Goal: Task Accomplishment & Management: Manage account settings

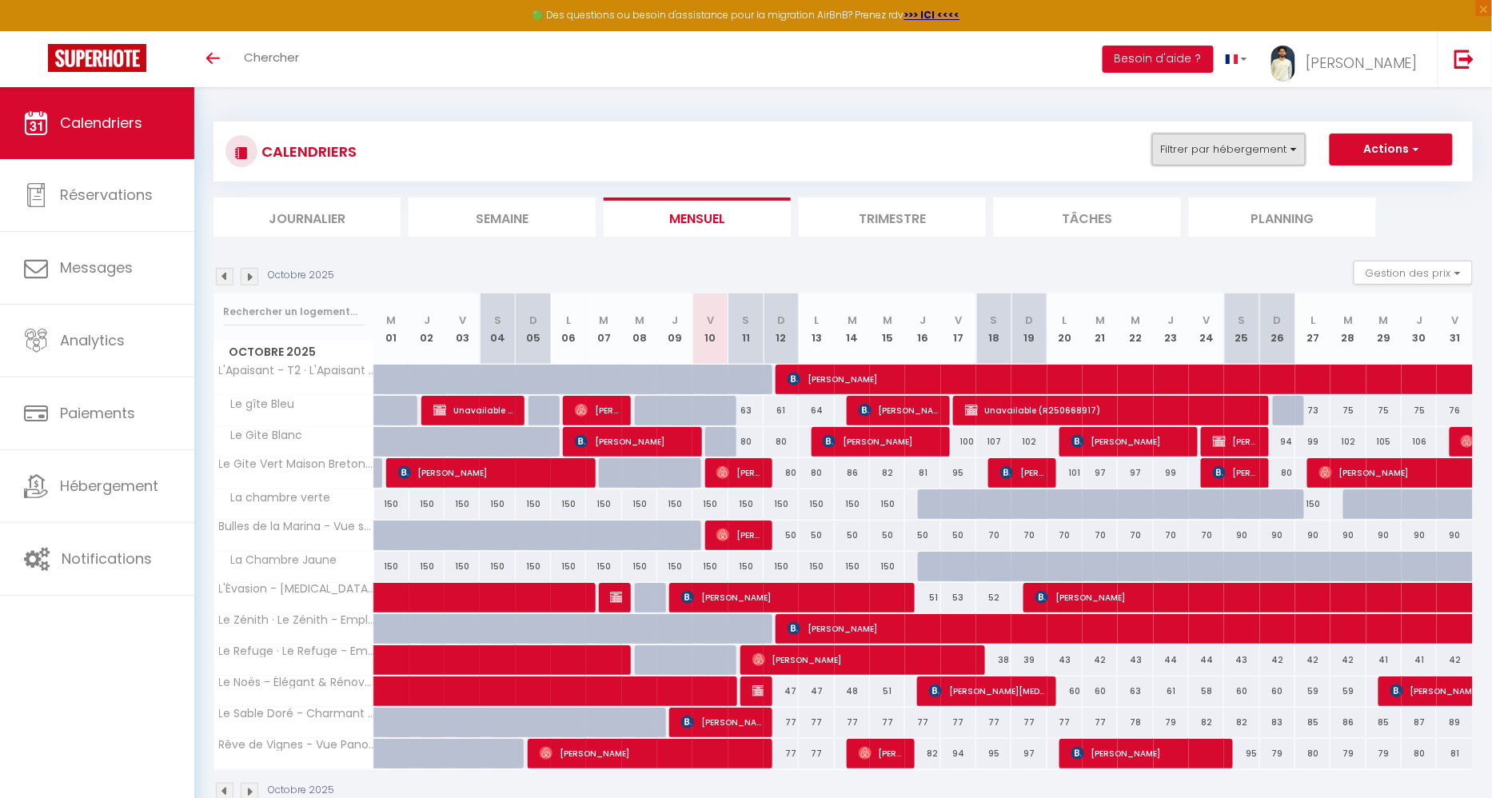
click at [1262, 145] on button "Filtrer par hébergement" at bounding box center [1228, 150] width 153 height 32
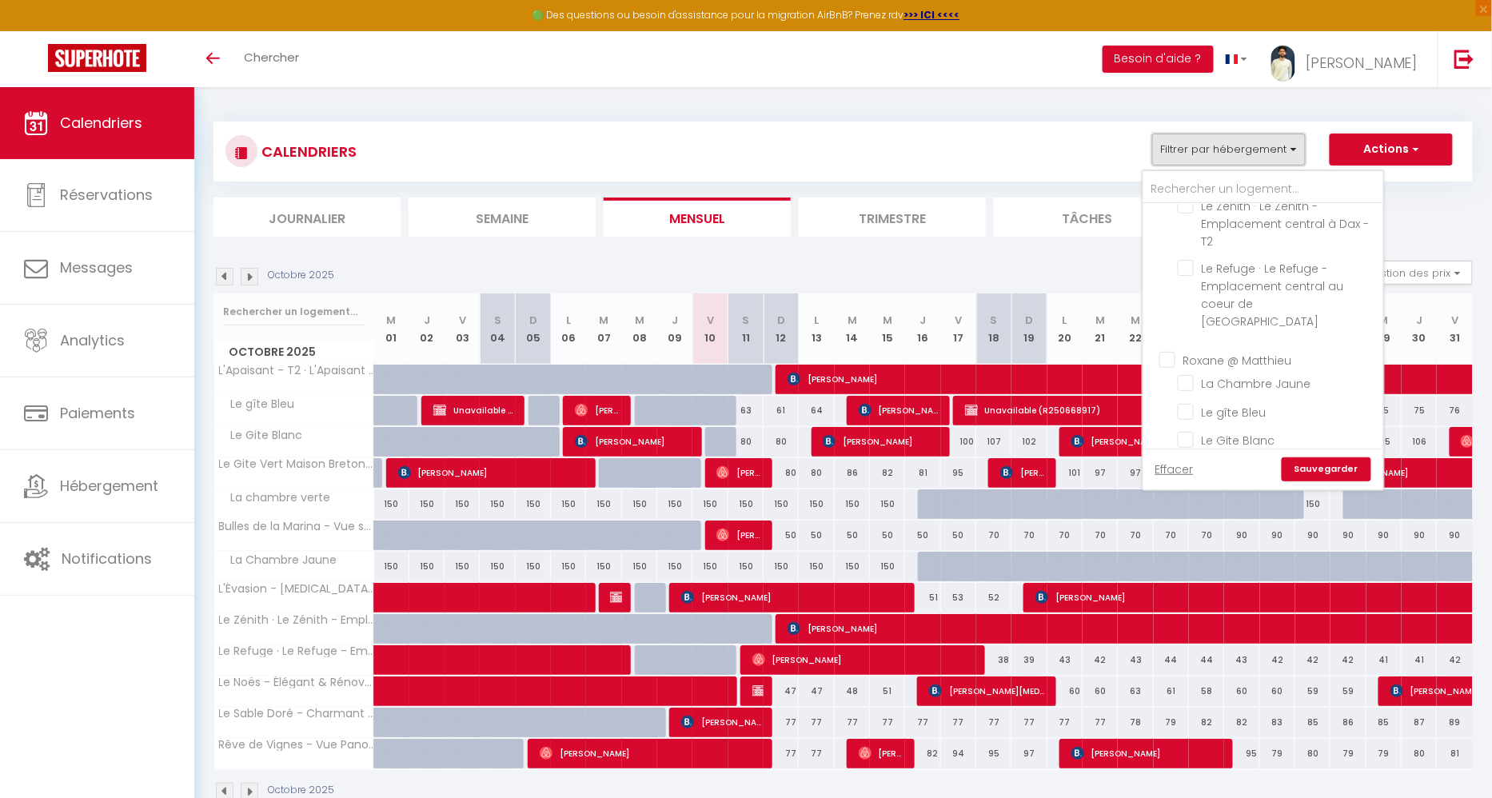
scroll to position [188, 0]
click at [1171, 343] on input "Roxane @ Matthieu" at bounding box center [1279, 351] width 240 height 16
checkbox input "true"
checkbox input "false"
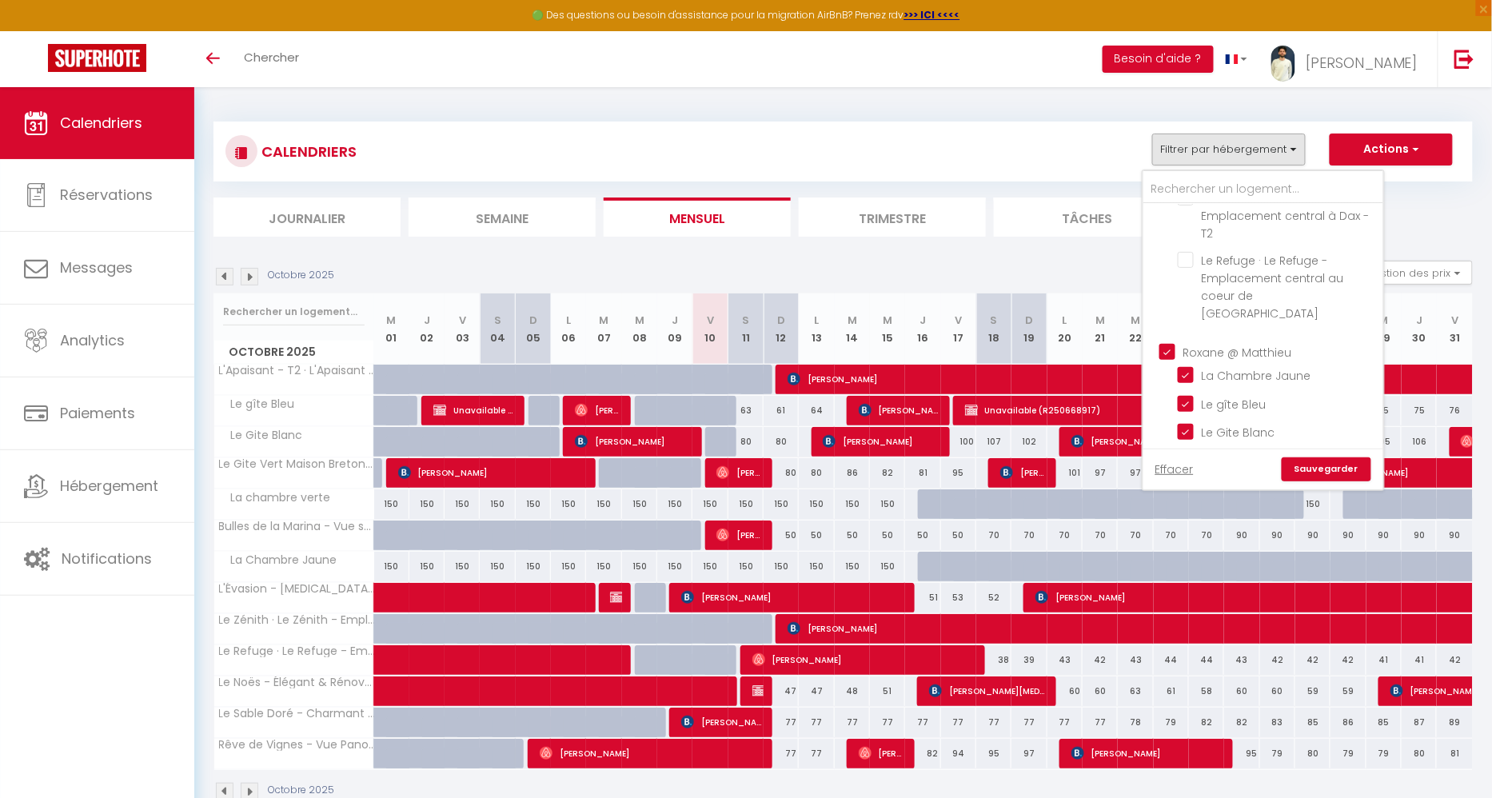
checkbox input "false"
checkbox input "true"
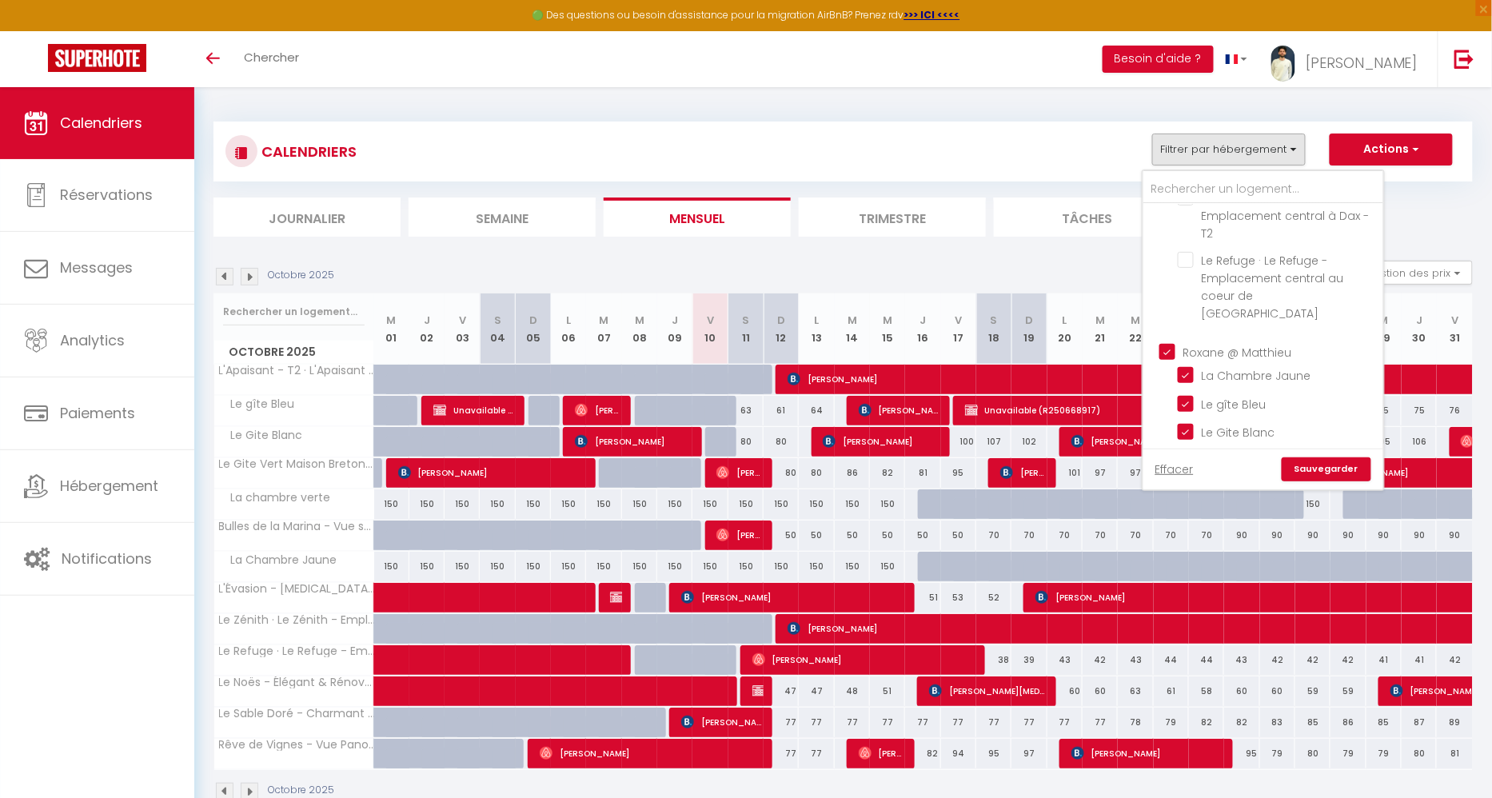
checkbox input "true"
checkbox input "false"
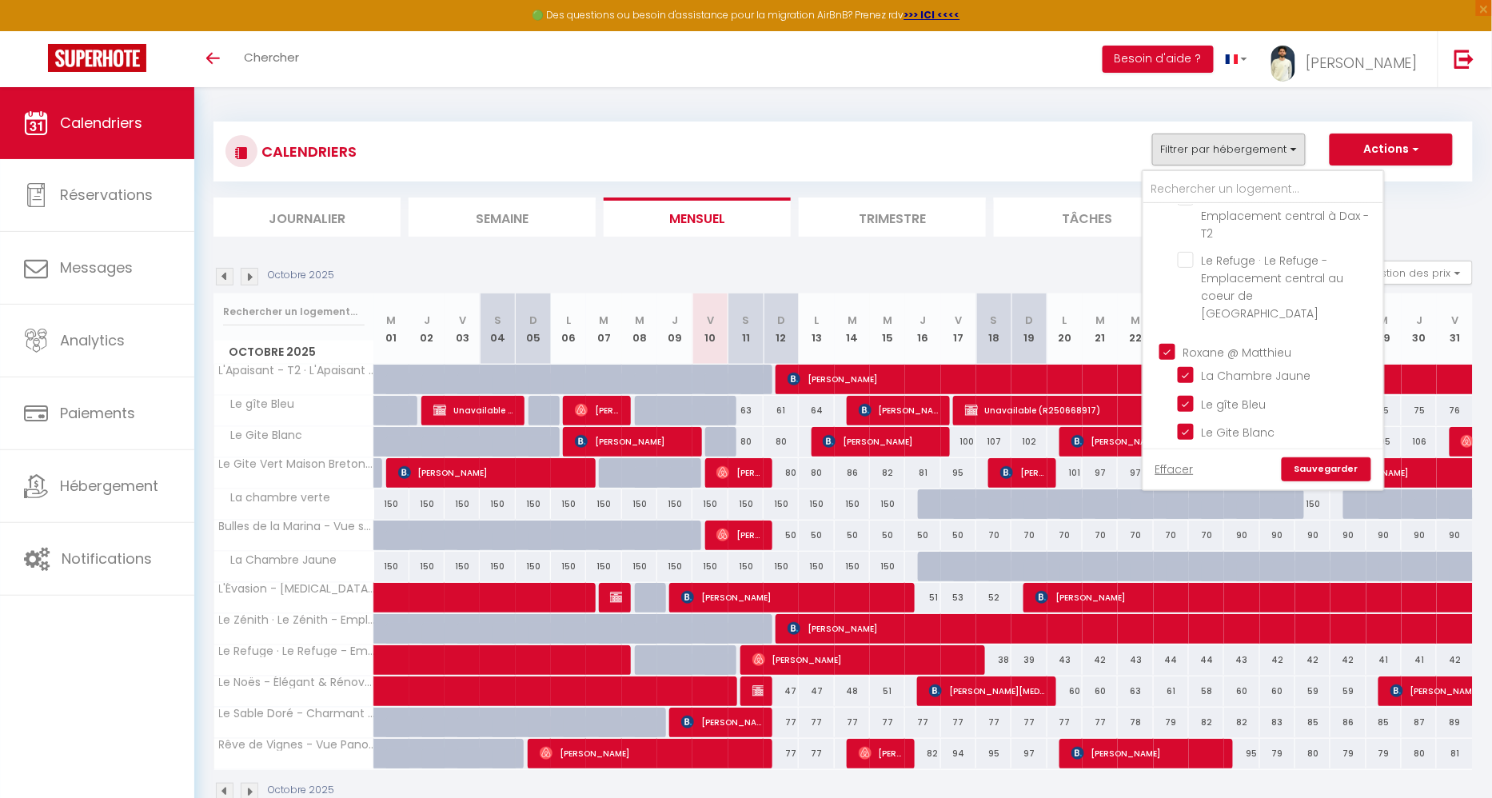
checkbox input "false"
click at [1309, 468] on link "Sauvegarder" at bounding box center [1326, 469] width 90 height 24
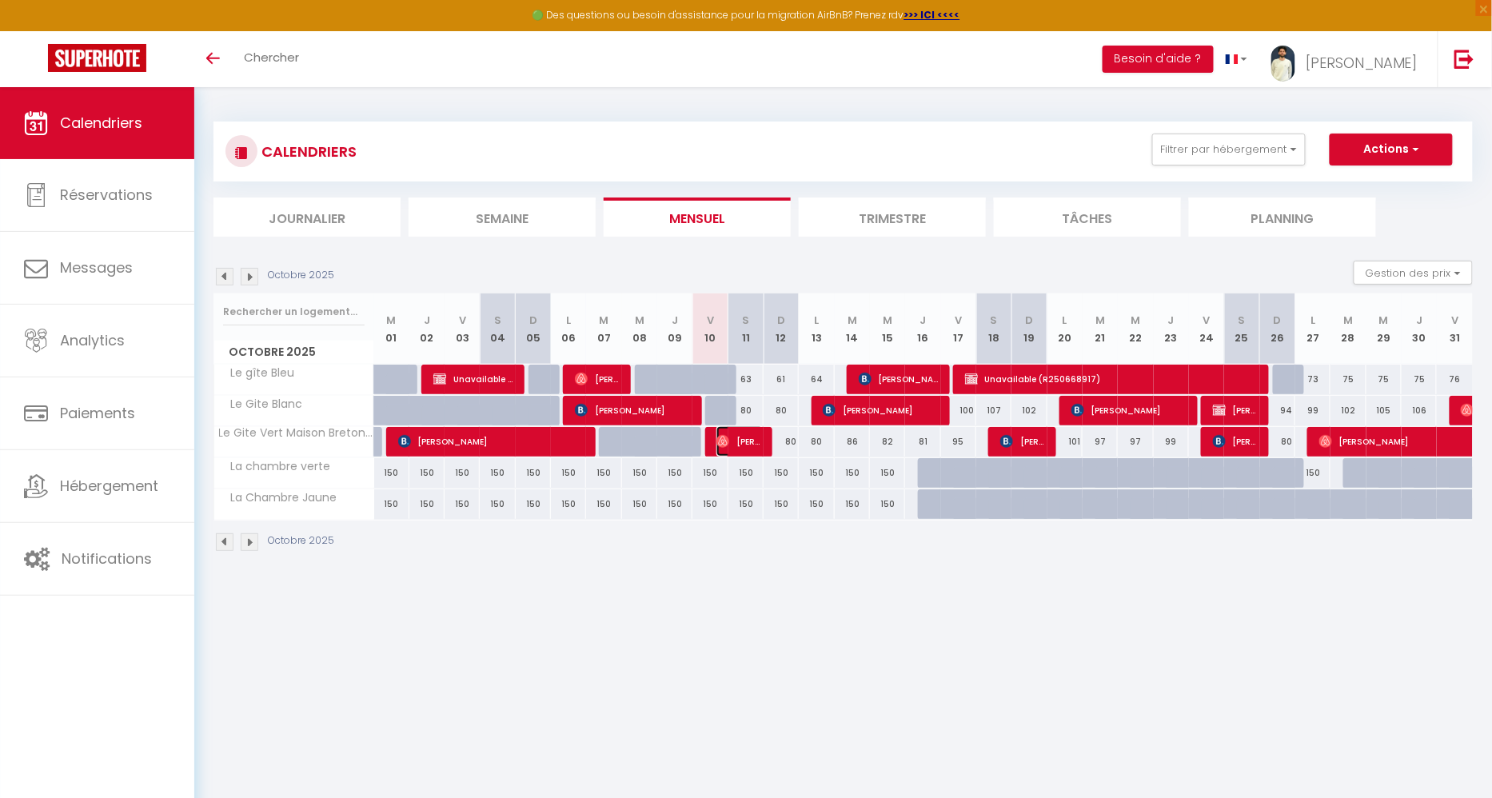
click at [719, 435] on img at bounding box center [722, 441] width 13 height 13
select select "OK"
select select "0"
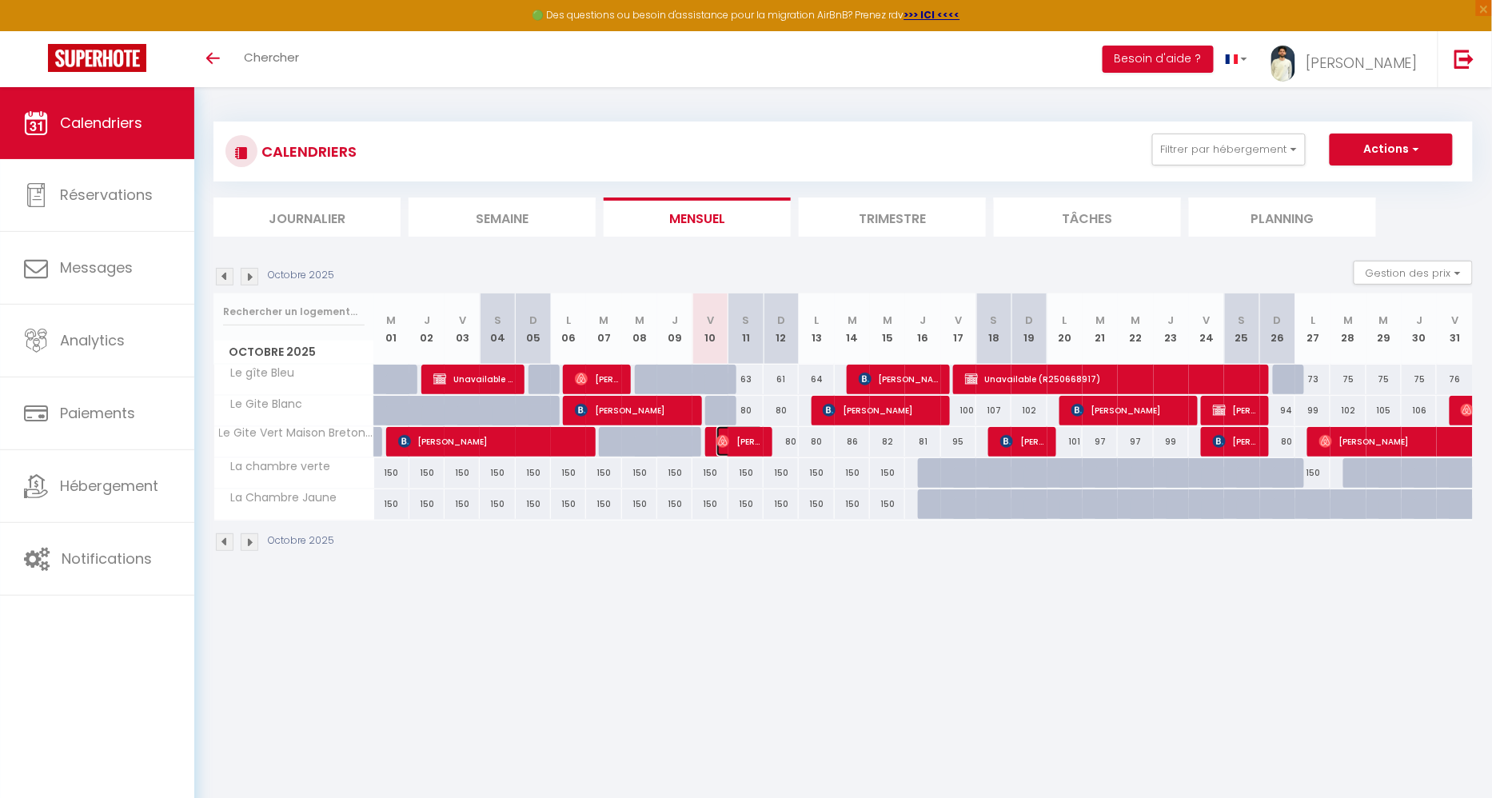
select select "1"
select select
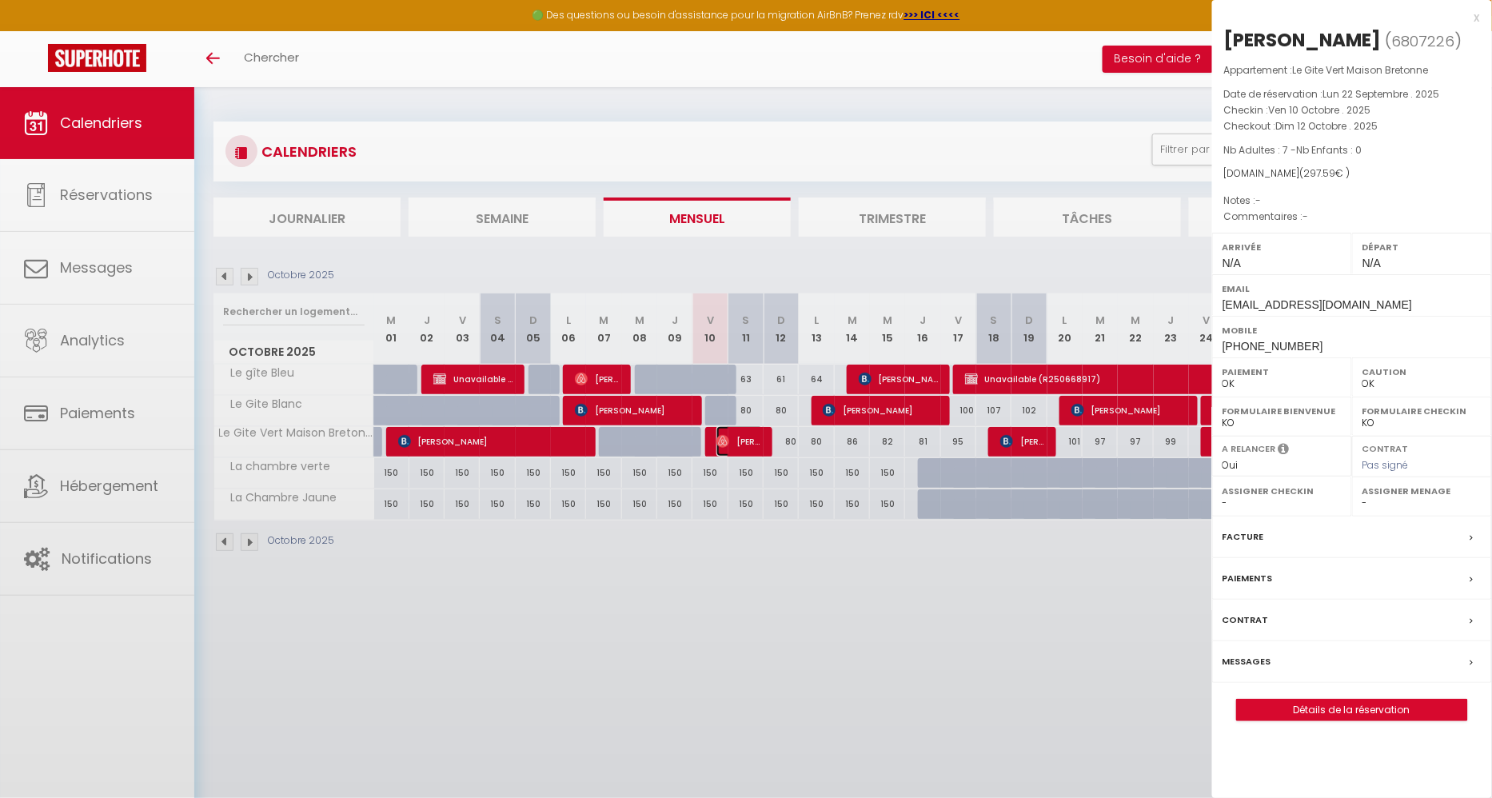
select select "43872"
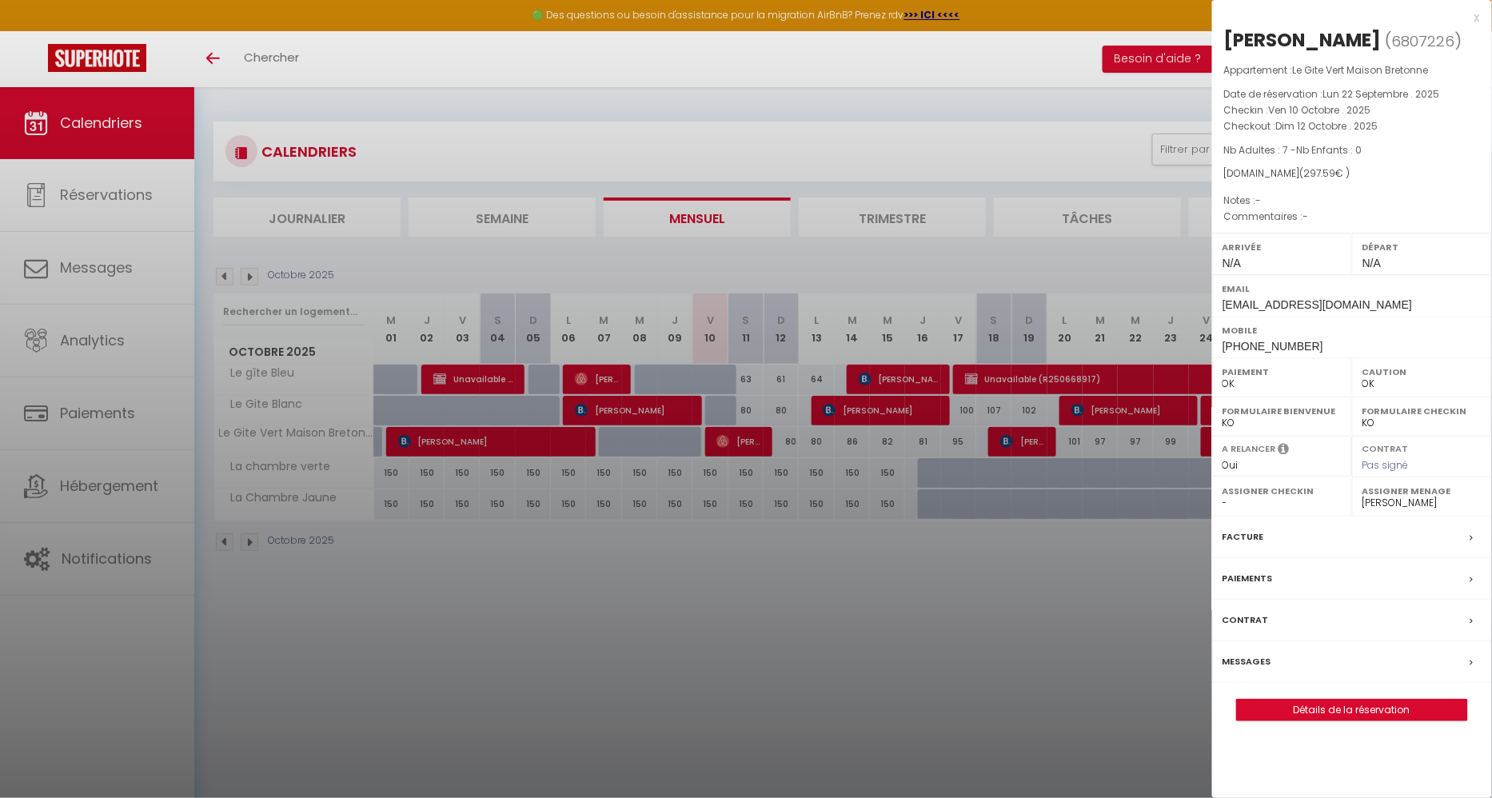
click at [660, 601] on div at bounding box center [746, 399] width 1492 height 798
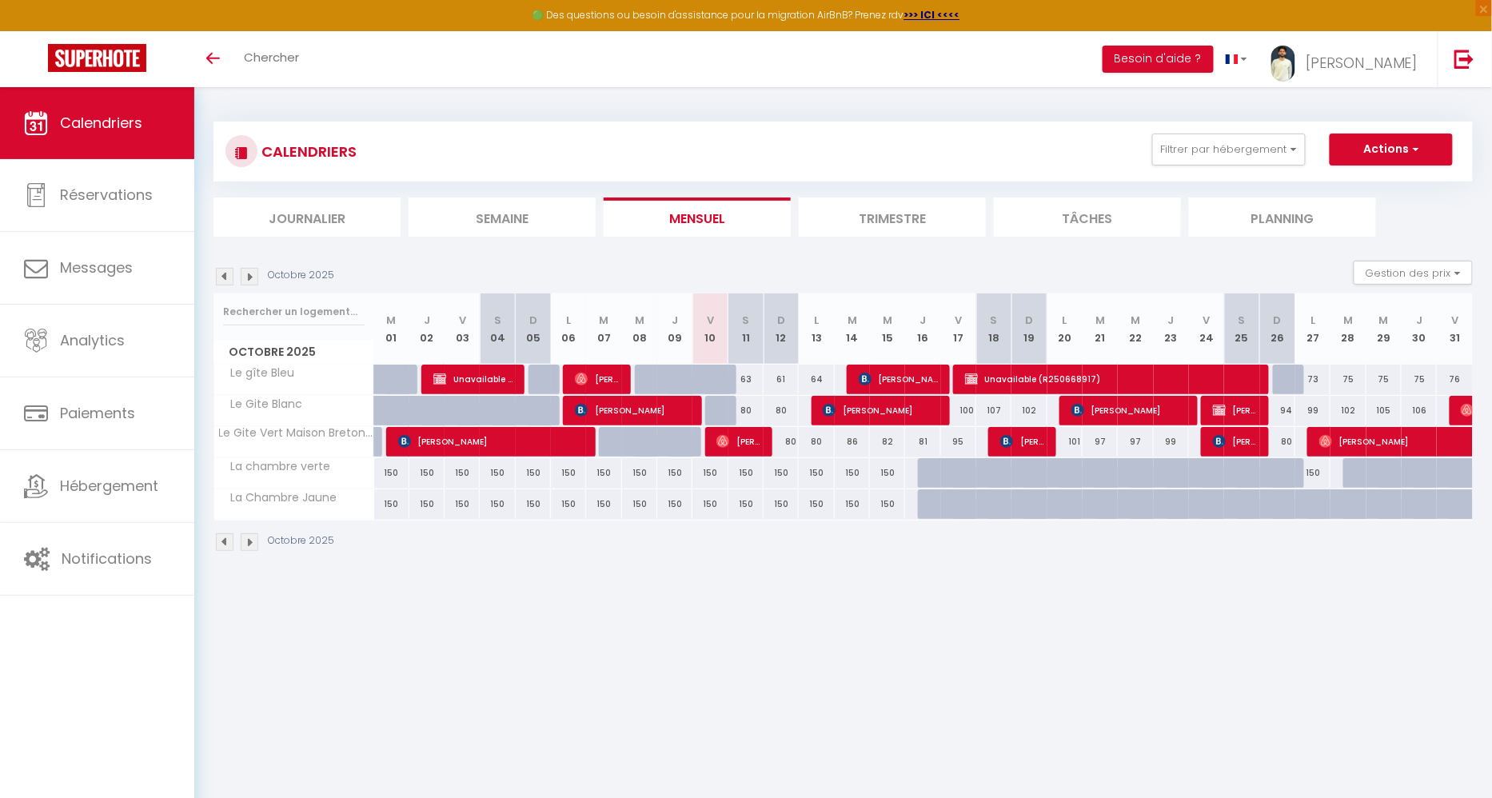
click at [245, 277] on img at bounding box center [250, 277] width 18 height 18
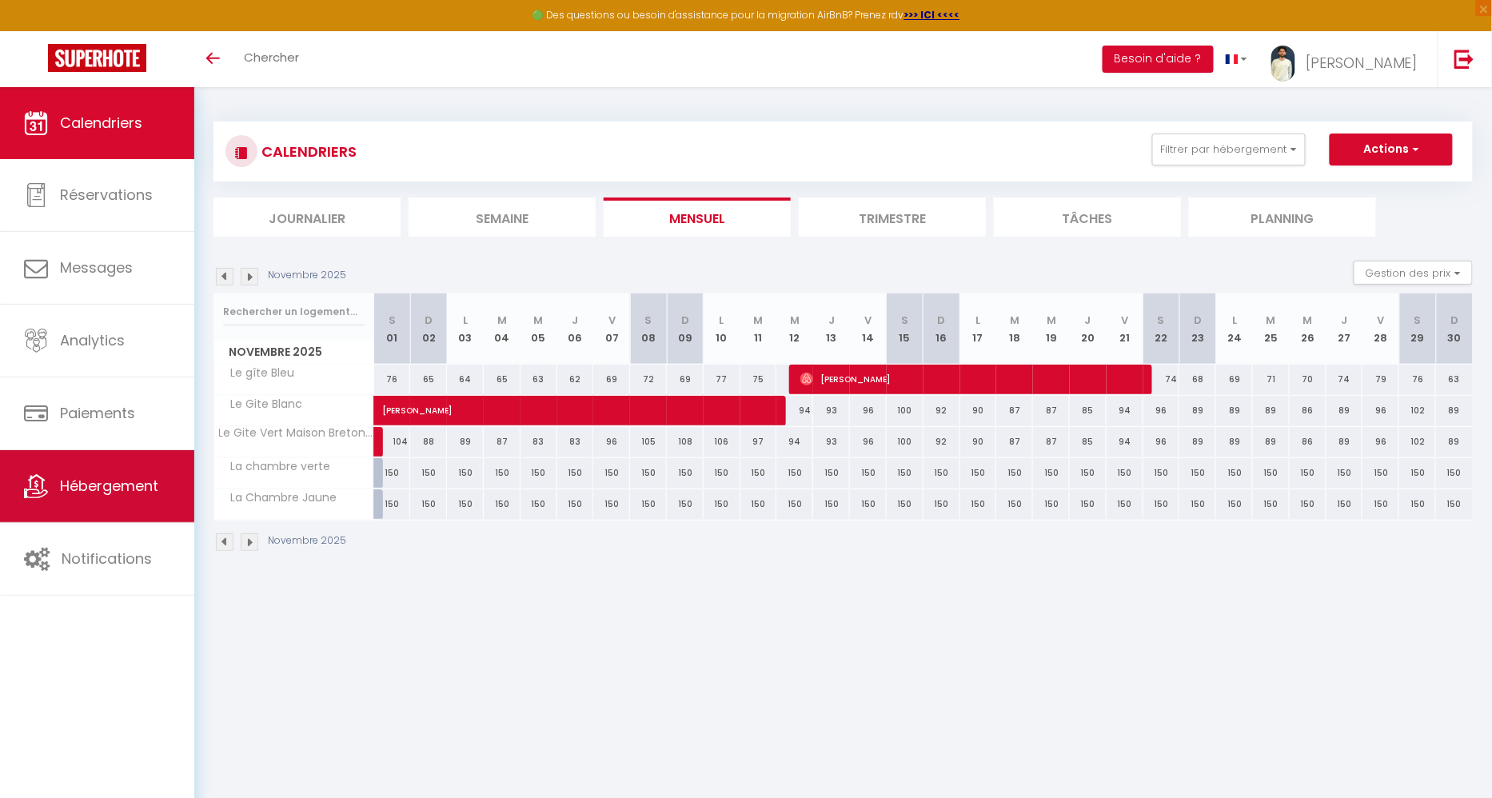
click at [88, 506] on link "Hébergement" at bounding box center [97, 486] width 194 height 72
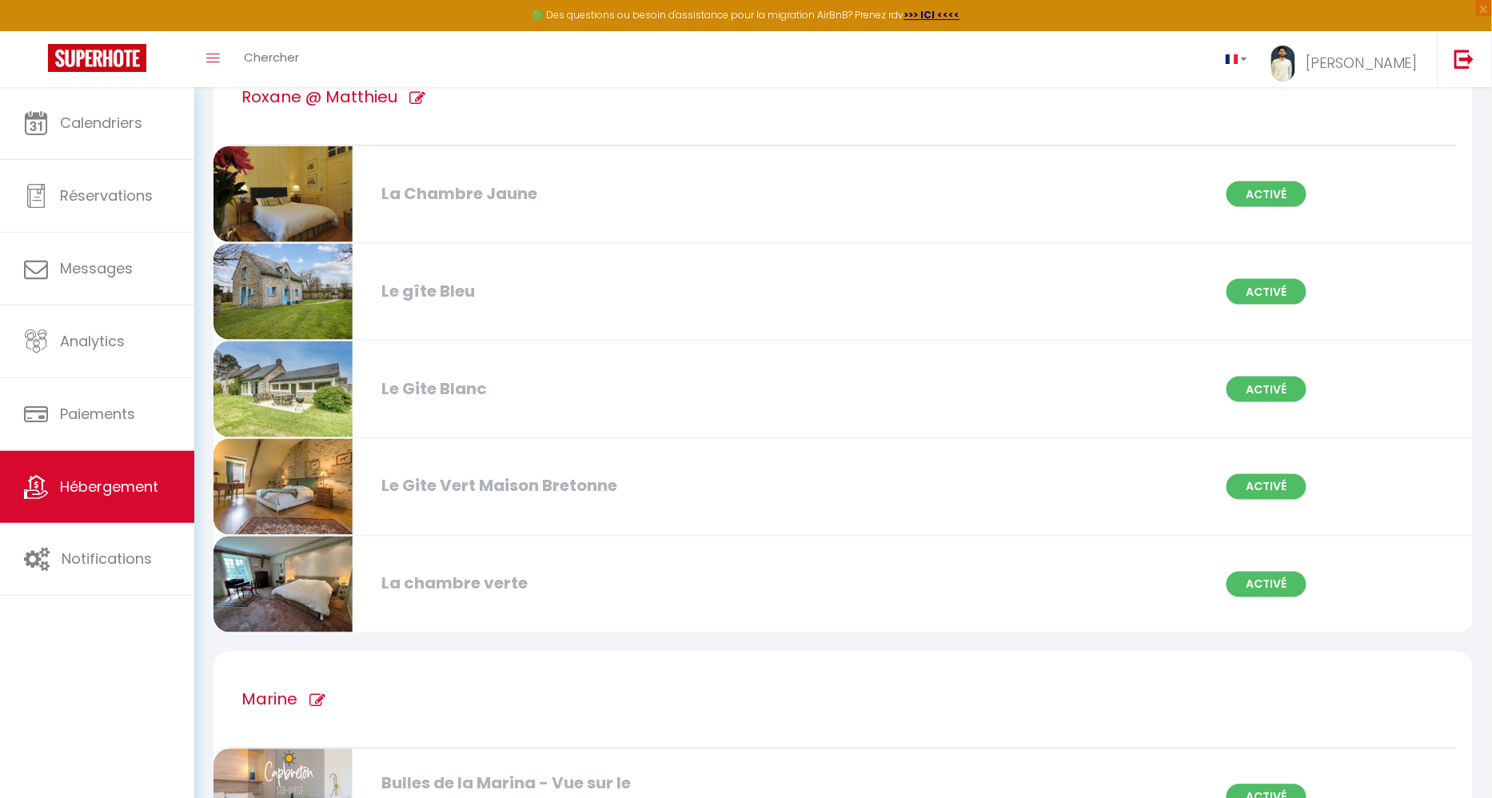
scroll to position [681, 0]
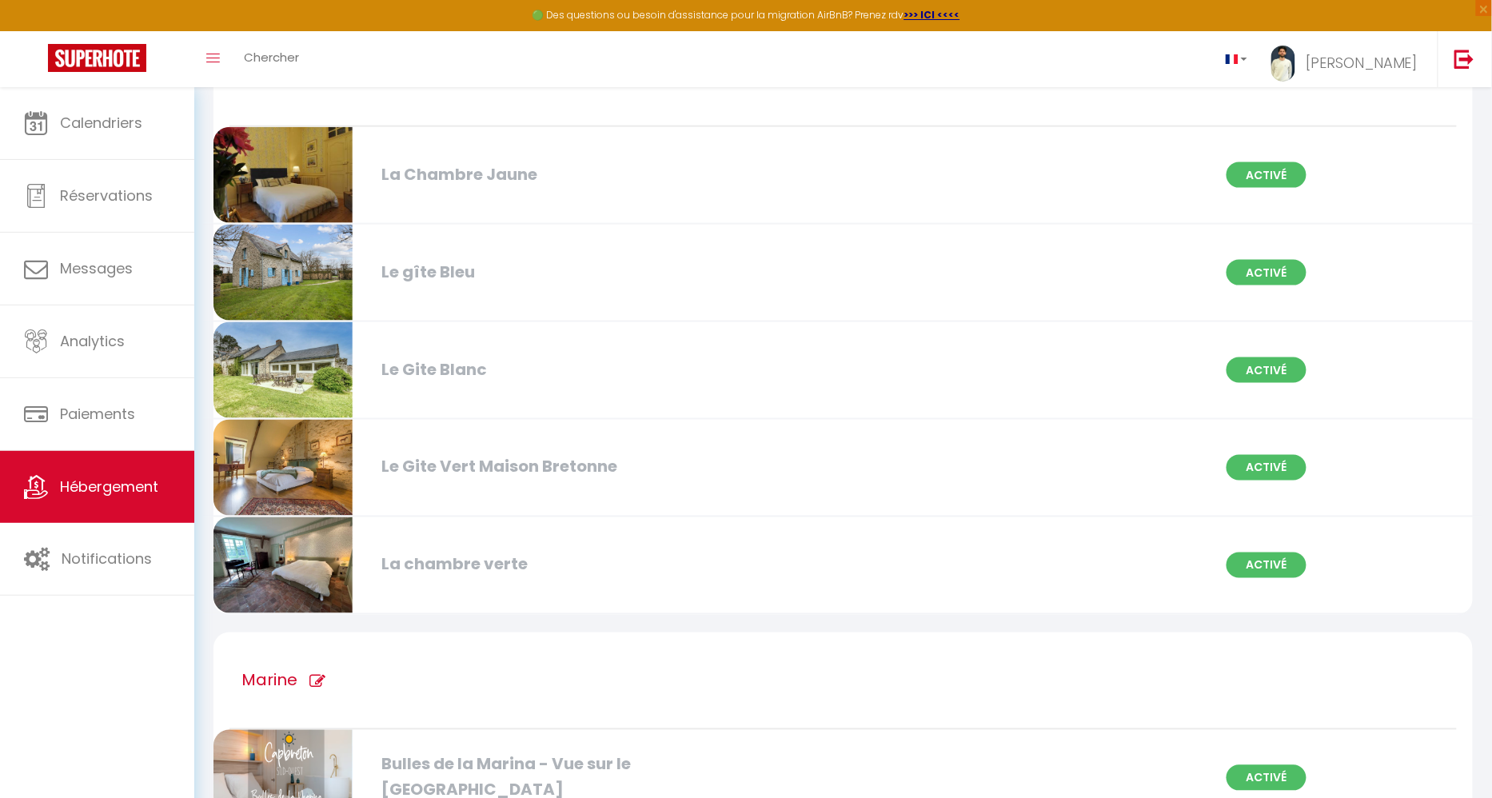
click at [551, 363] on div "Le Gite Blanc" at bounding box center [575, 369] width 405 height 25
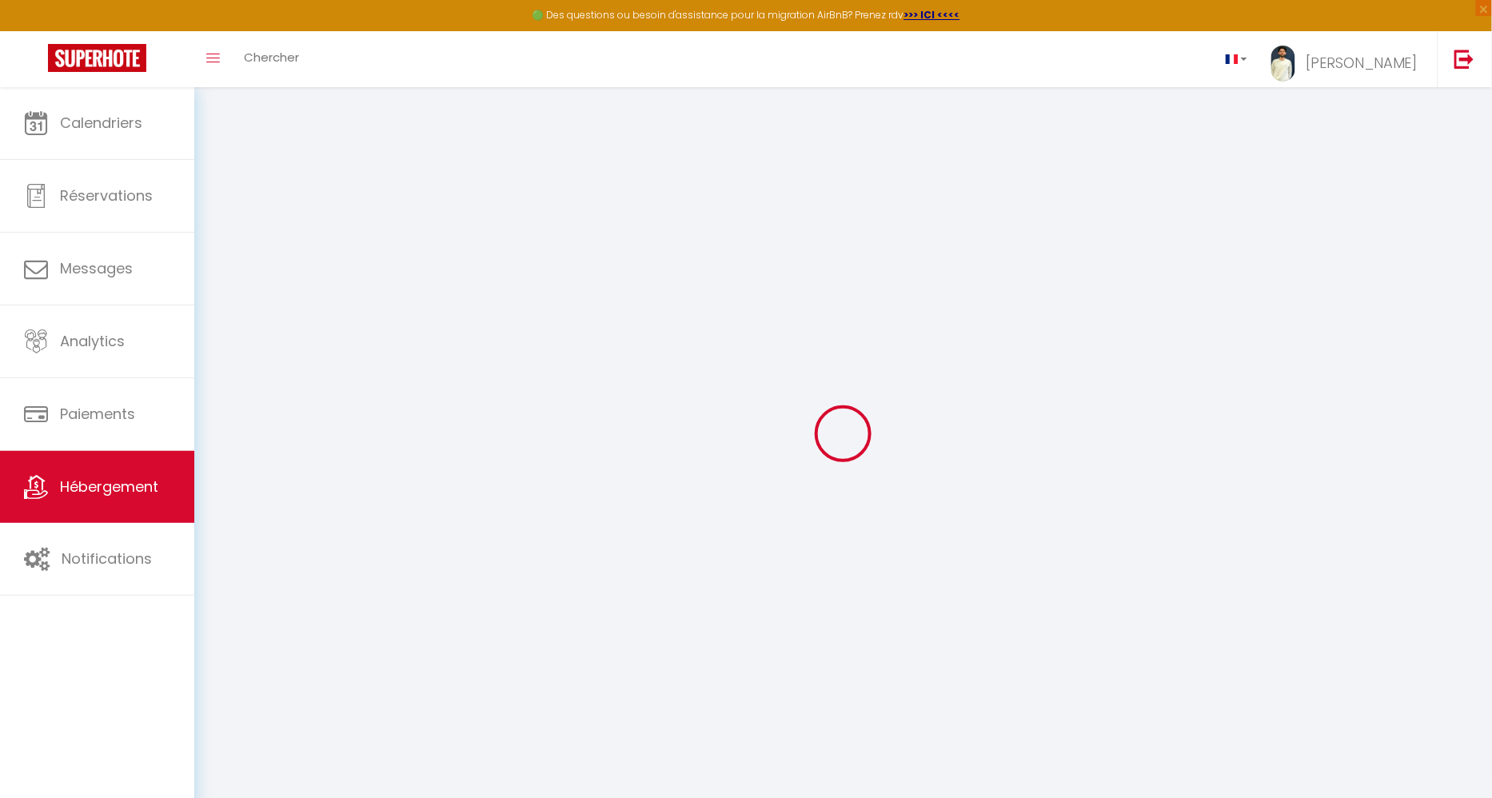
select select "8029-875982916041635709"
select select "+ 17 %"
select select "16:00"
select select "00:00"
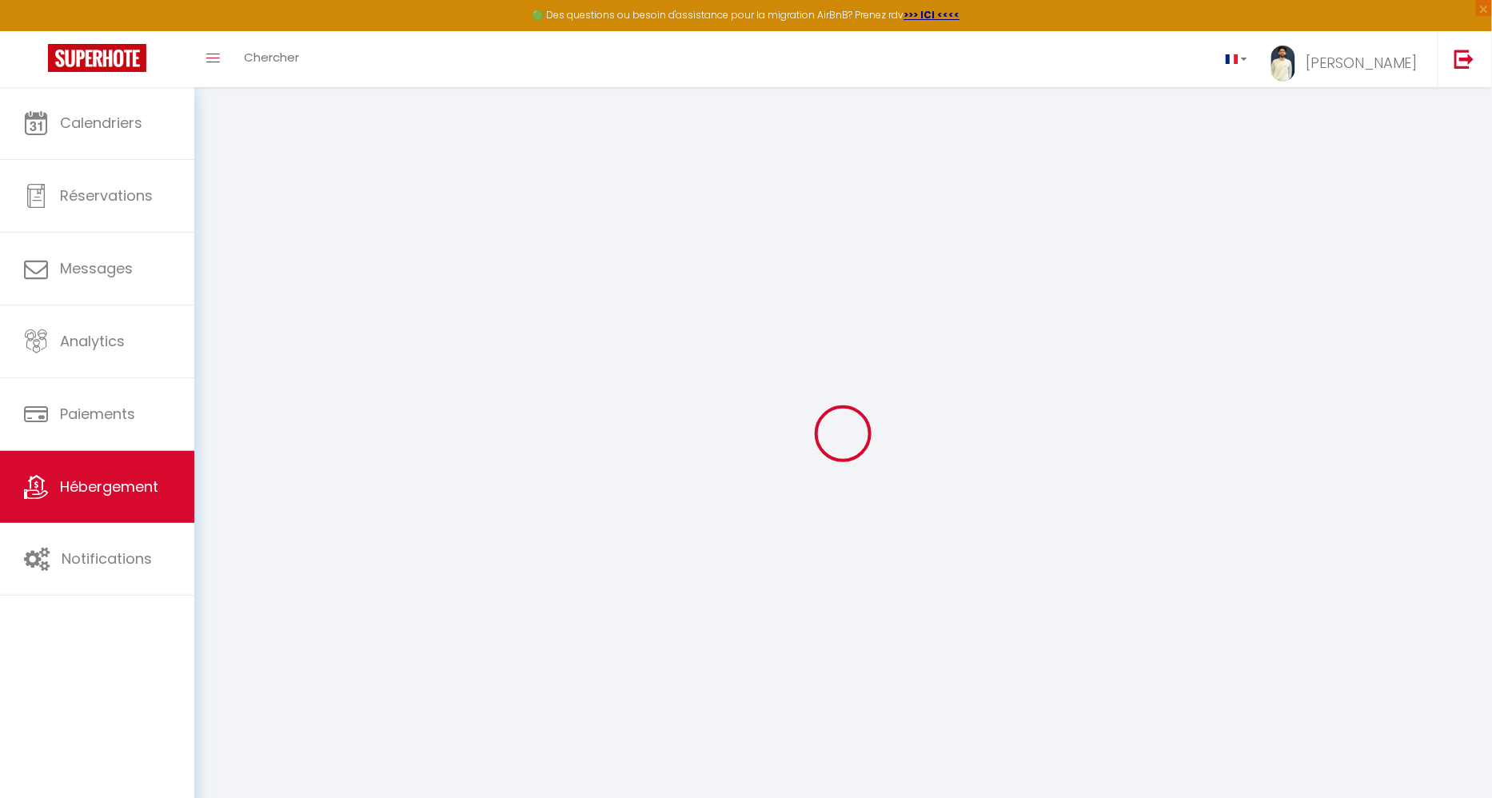
select select "10:00"
select select "30"
select select "120"
select select "12:00"
select select
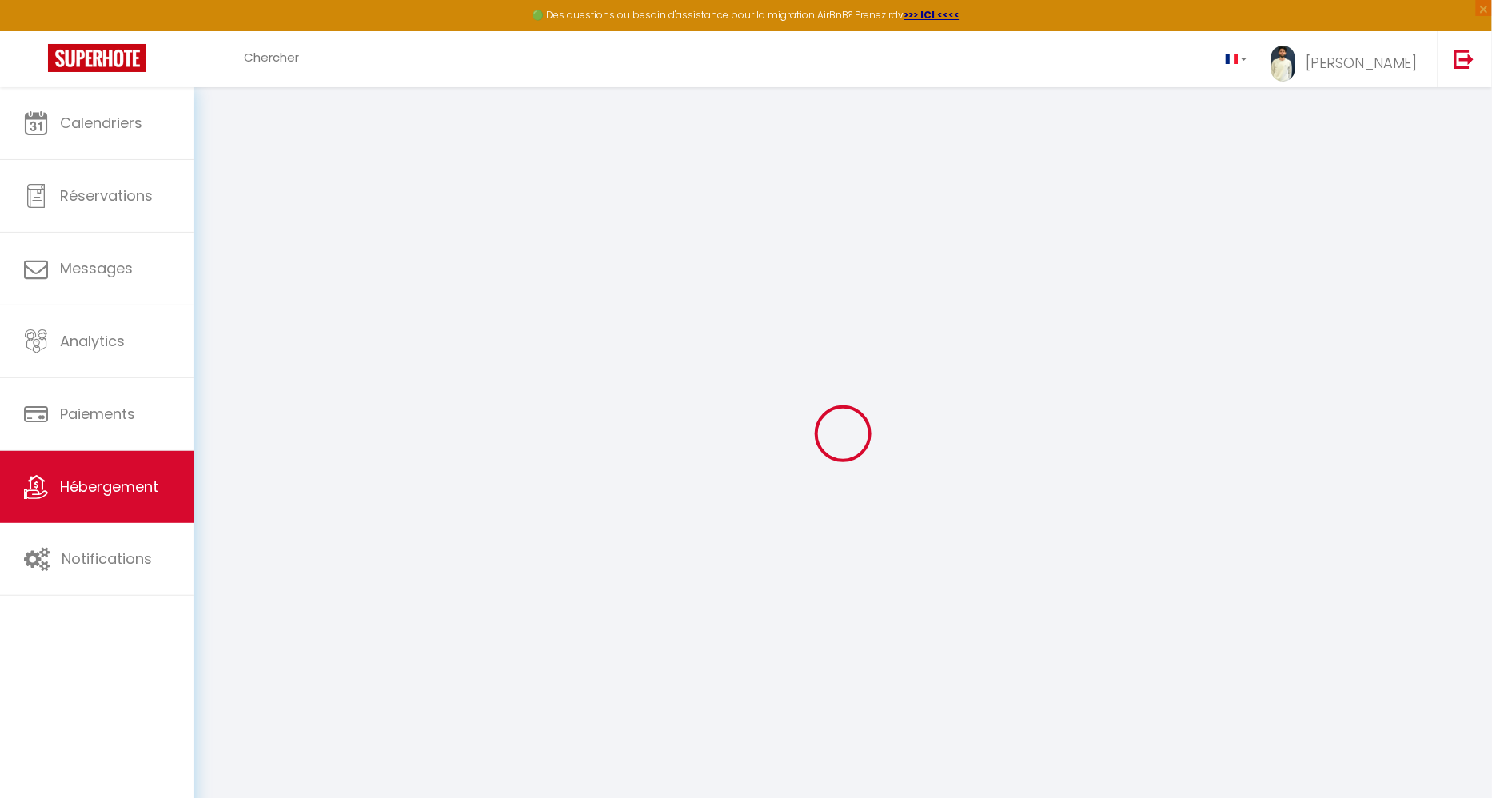
checkbox input "false"
select select
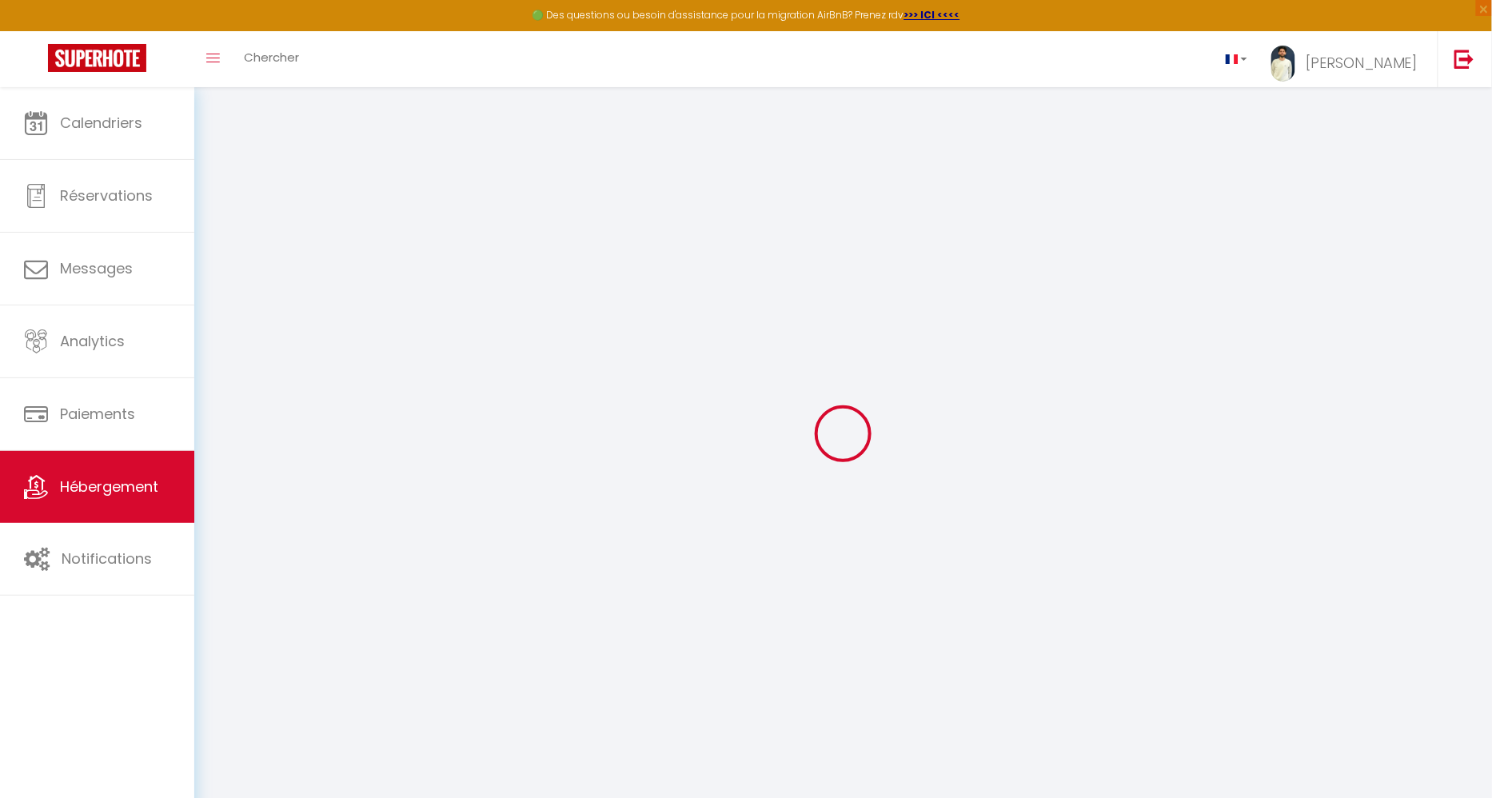
select select "EUR"
select select
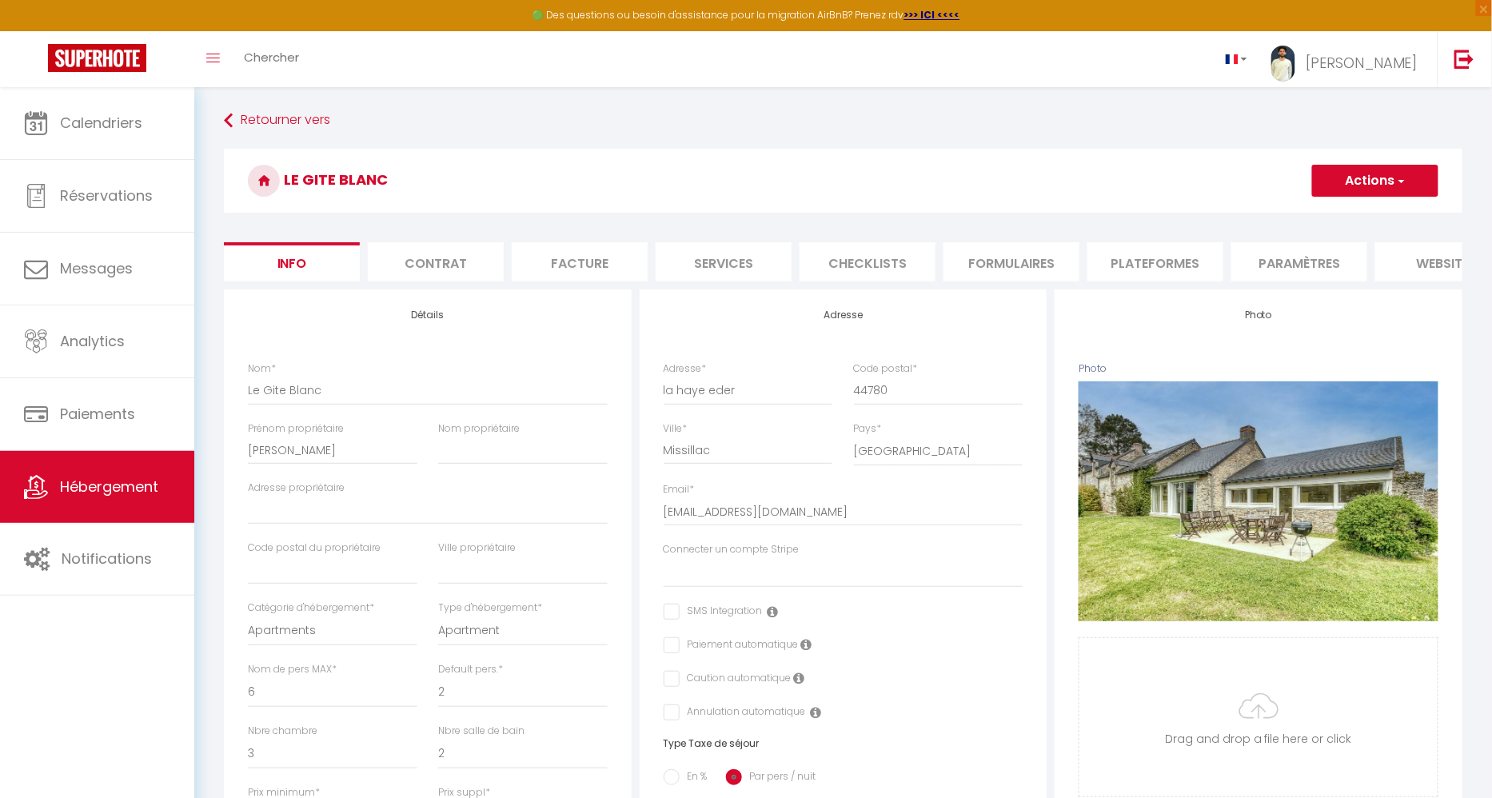
select select
checkbox input "false"
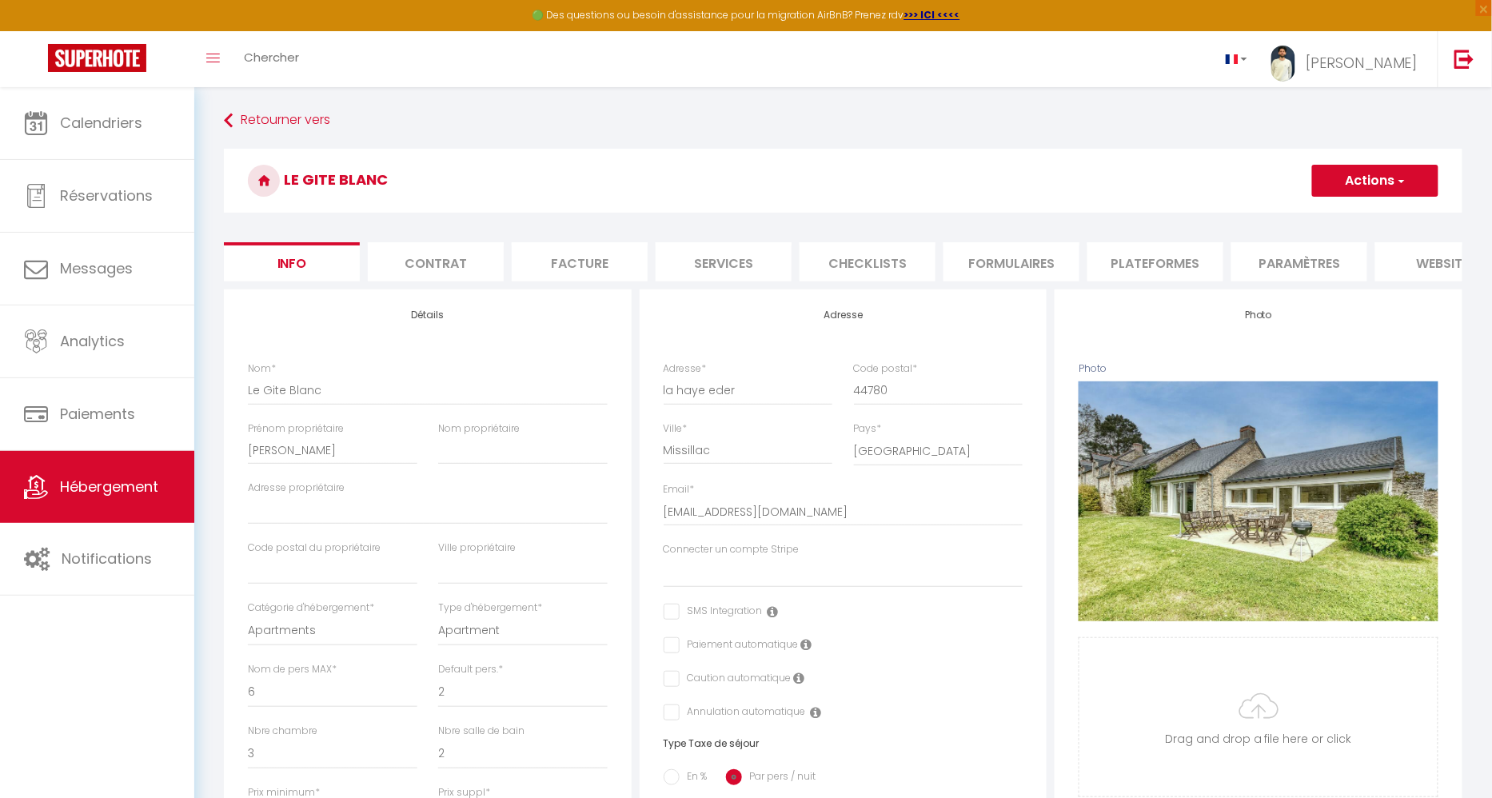
select select
click at [1126, 264] on li "Plateformes" at bounding box center [1155, 261] width 136 height 39
select select
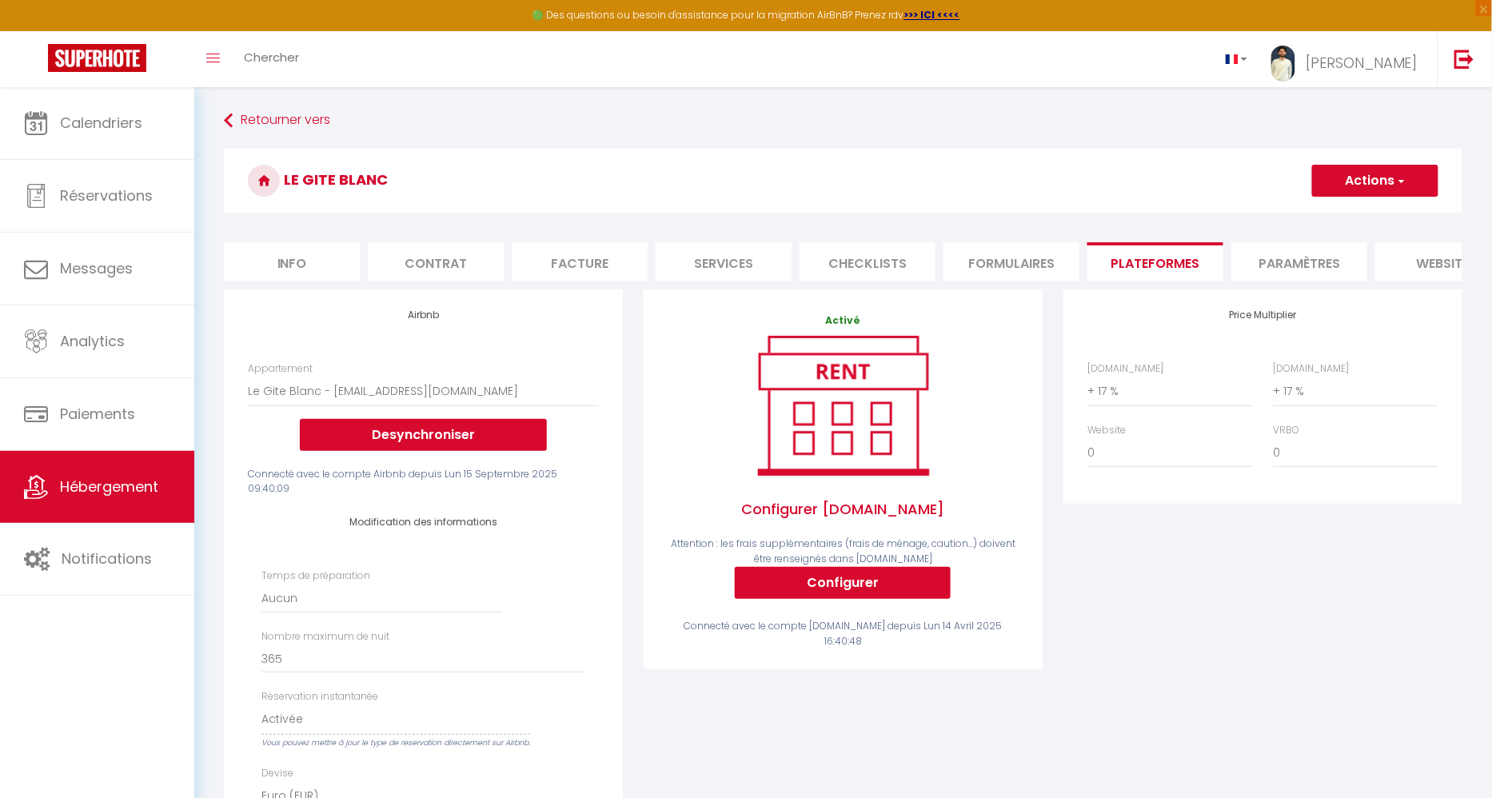
click at [1359, 542] on div "Price Multiplier [DOMAIN_NAME] 0 + 1 % + 2 % + 3 % + 4 % + 5 % + 6 % + 7 %" at bounding box center [1263, 646] width 420 height 715
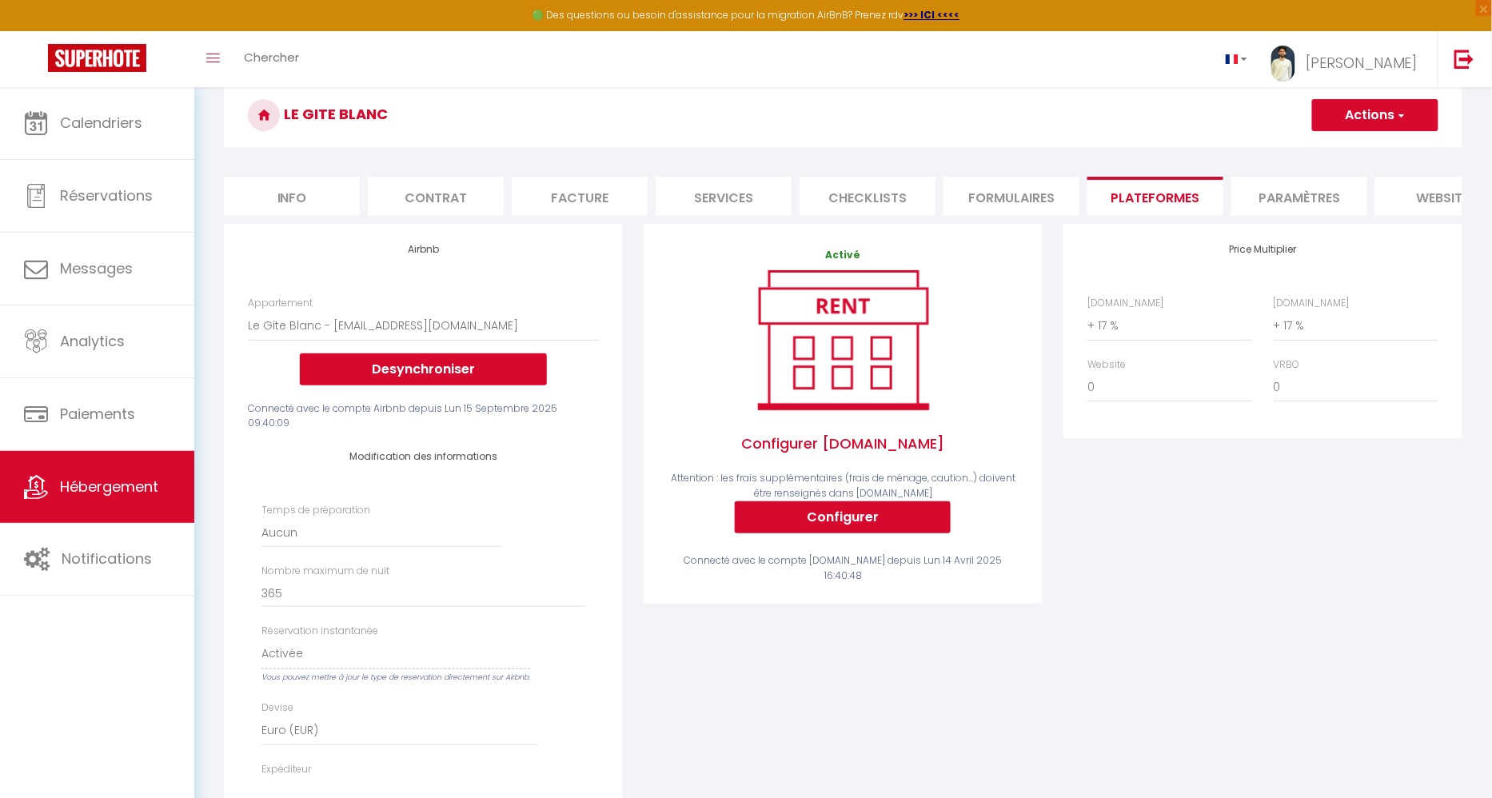
scroll to position [80, 0]
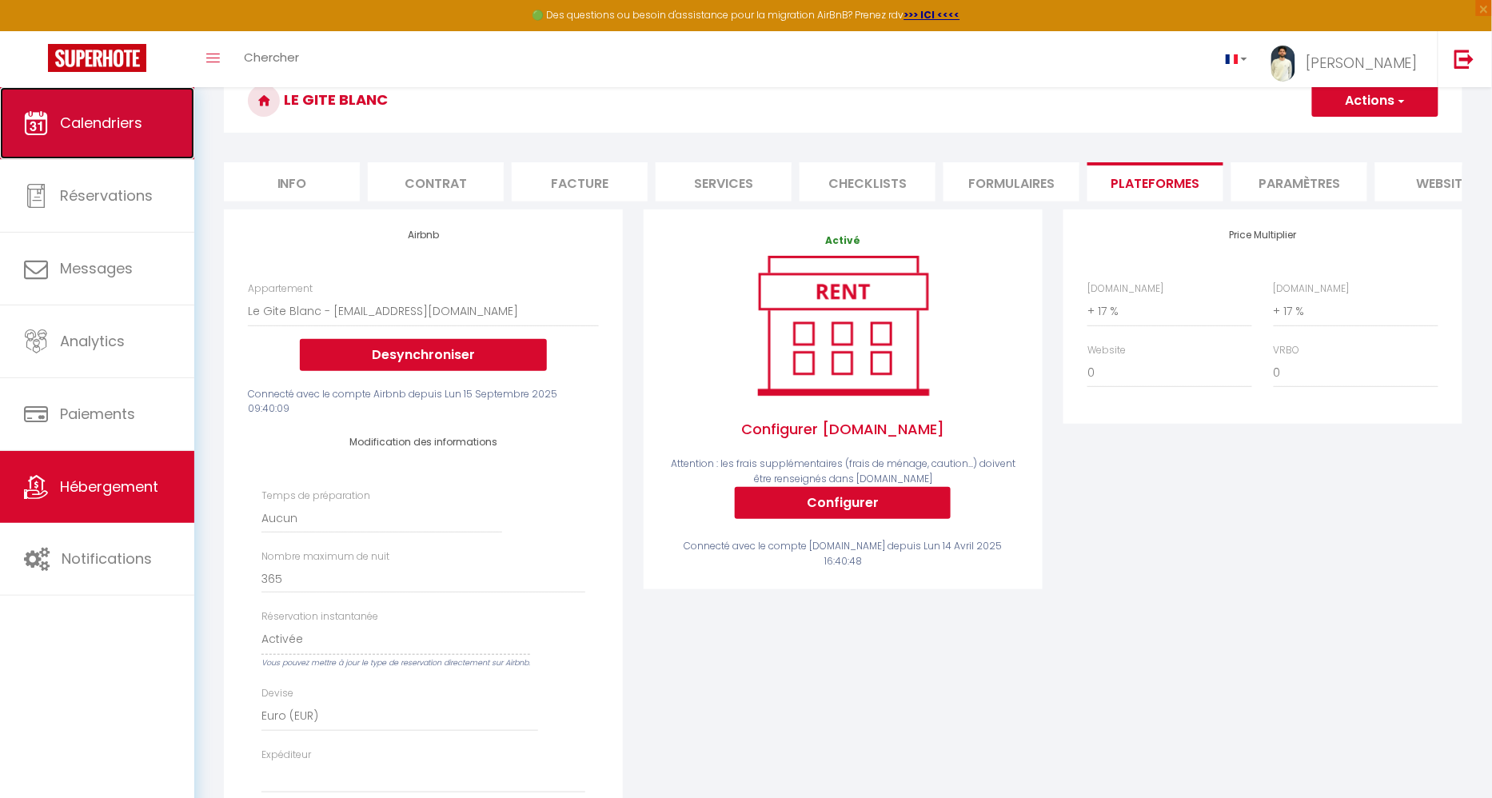
click at [106, 142] on link "Calendriers" at bounding box center [97, 123] width 194 height 72
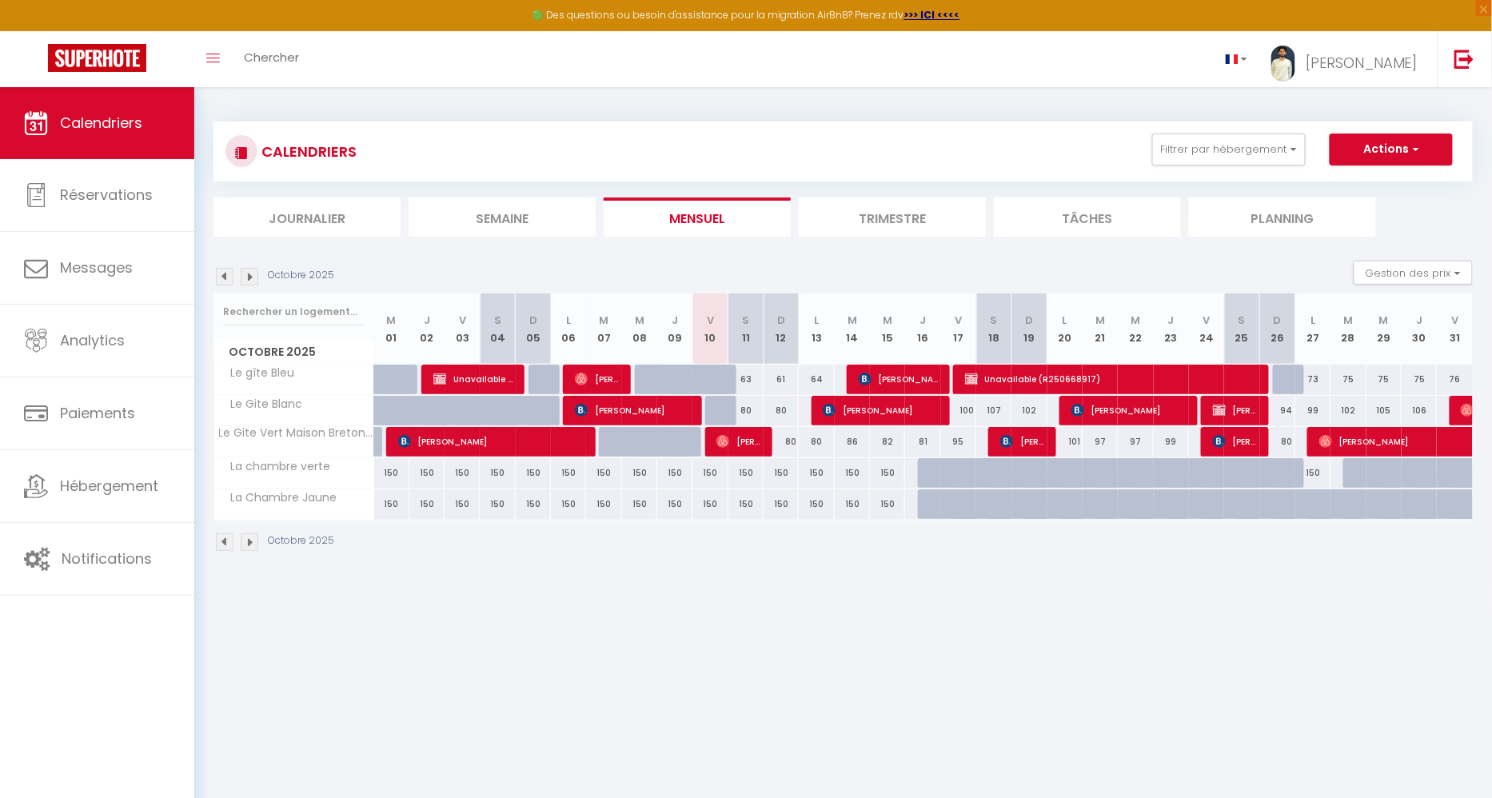
click at [257, 281] on img at bounding box center [250, 277] width 18 height 18
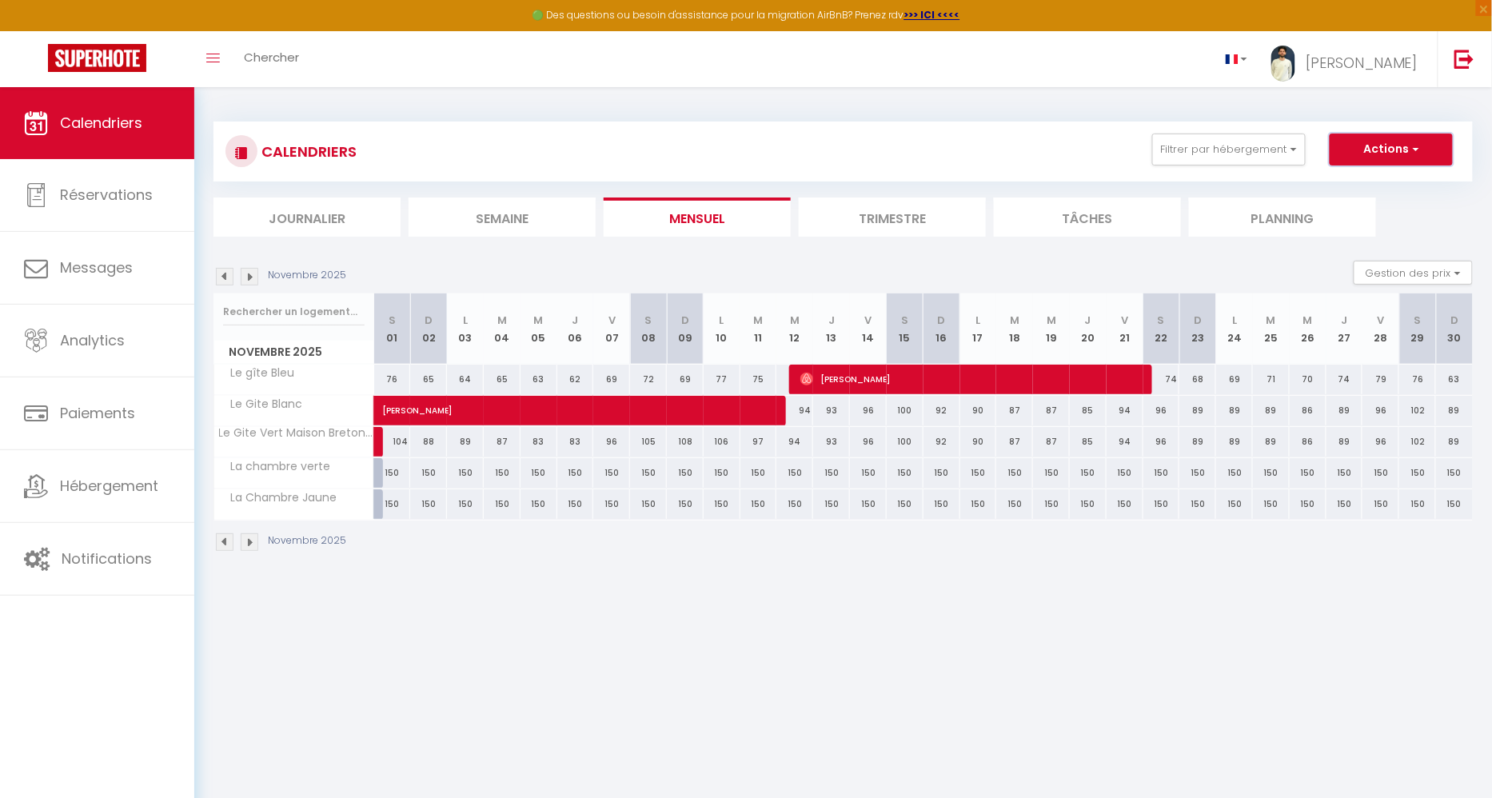
click at [1404, 141] on button "Actions" at bounding box center [1390, 150] width 123 height 32
click at [1385, 178] on link "Nouvelle réservation" at bounding box center [1374, 186] width 139 height 24
select select
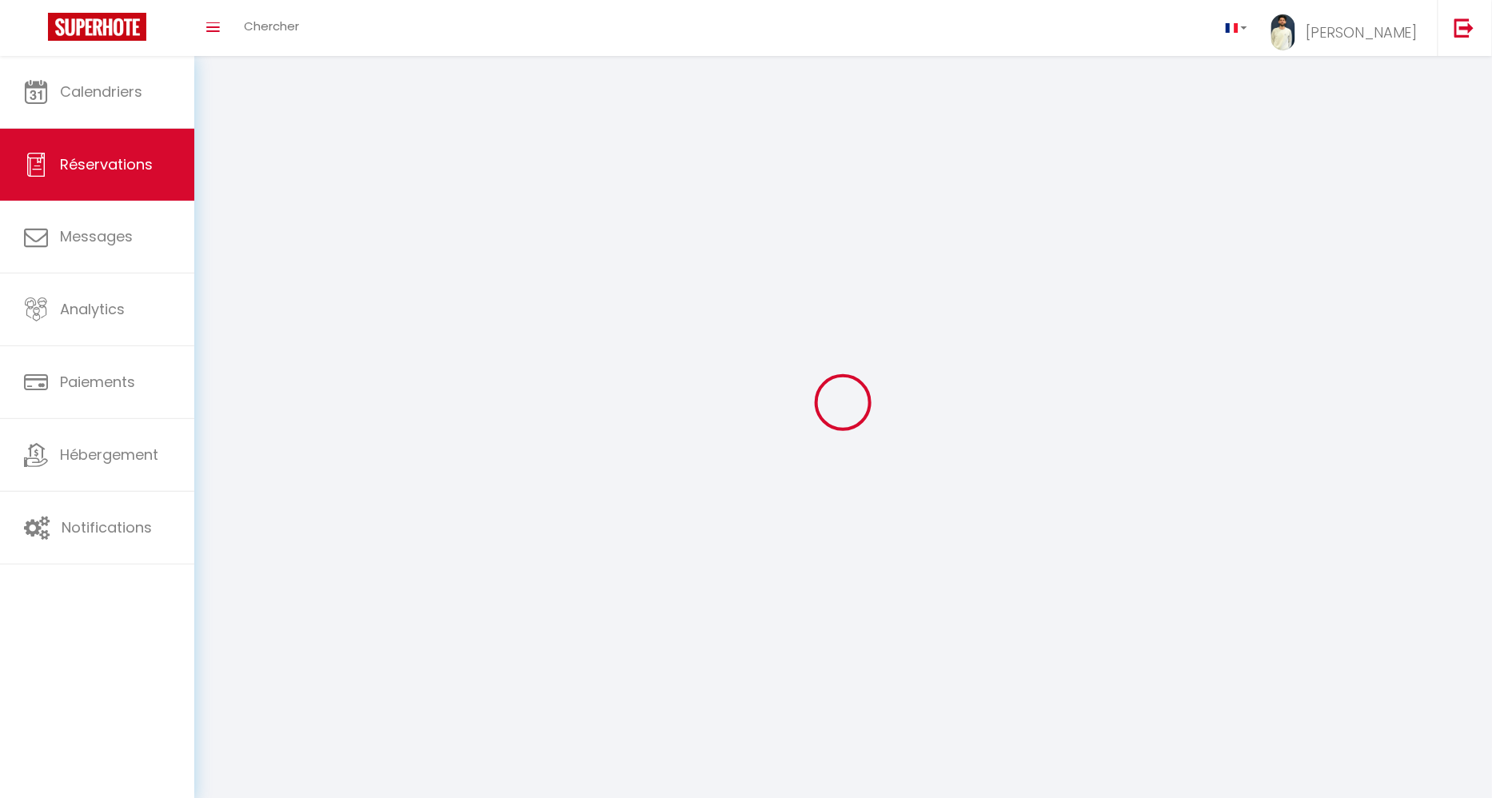
select select
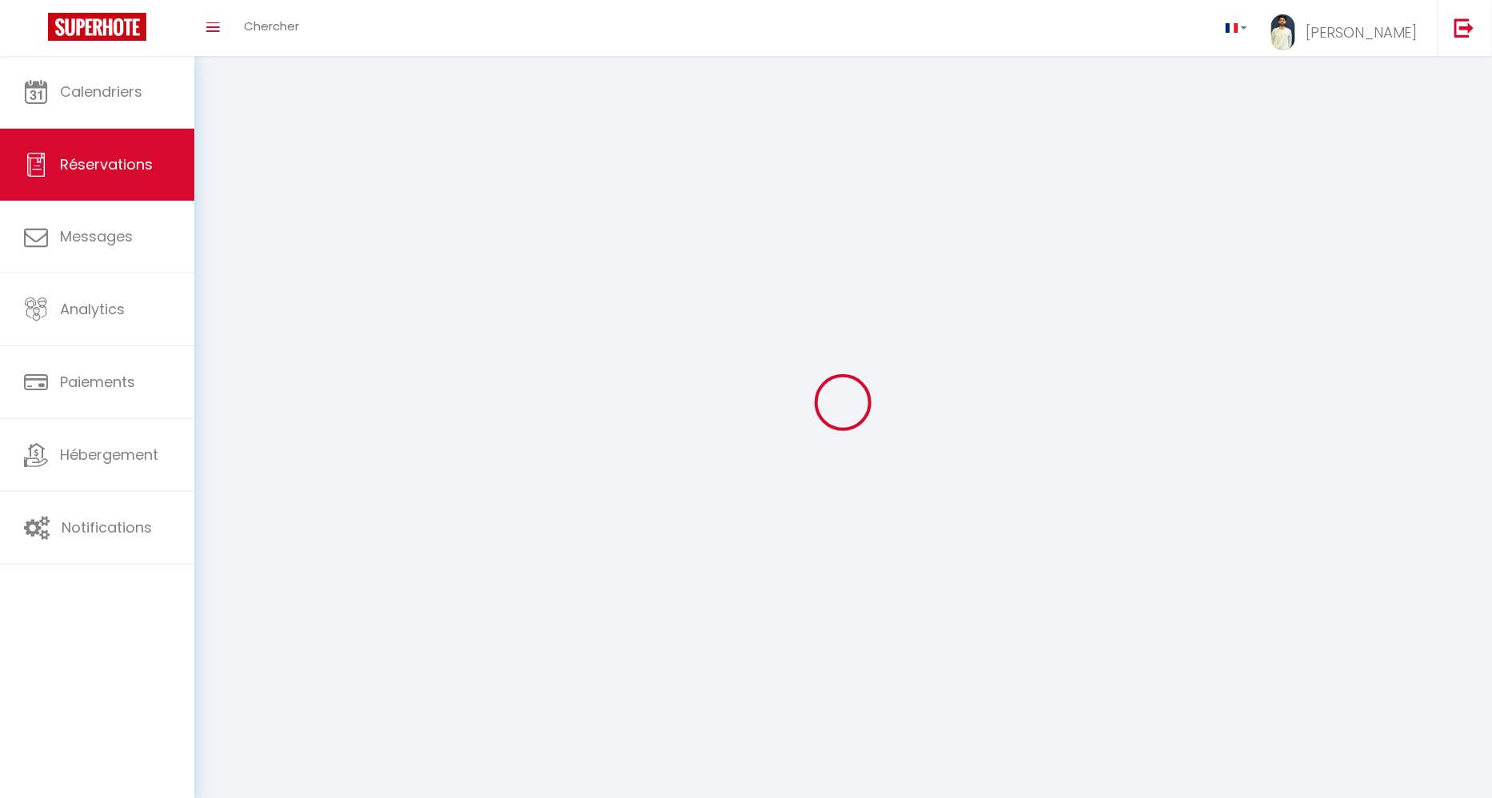
select select
checkbox input "false"
select select
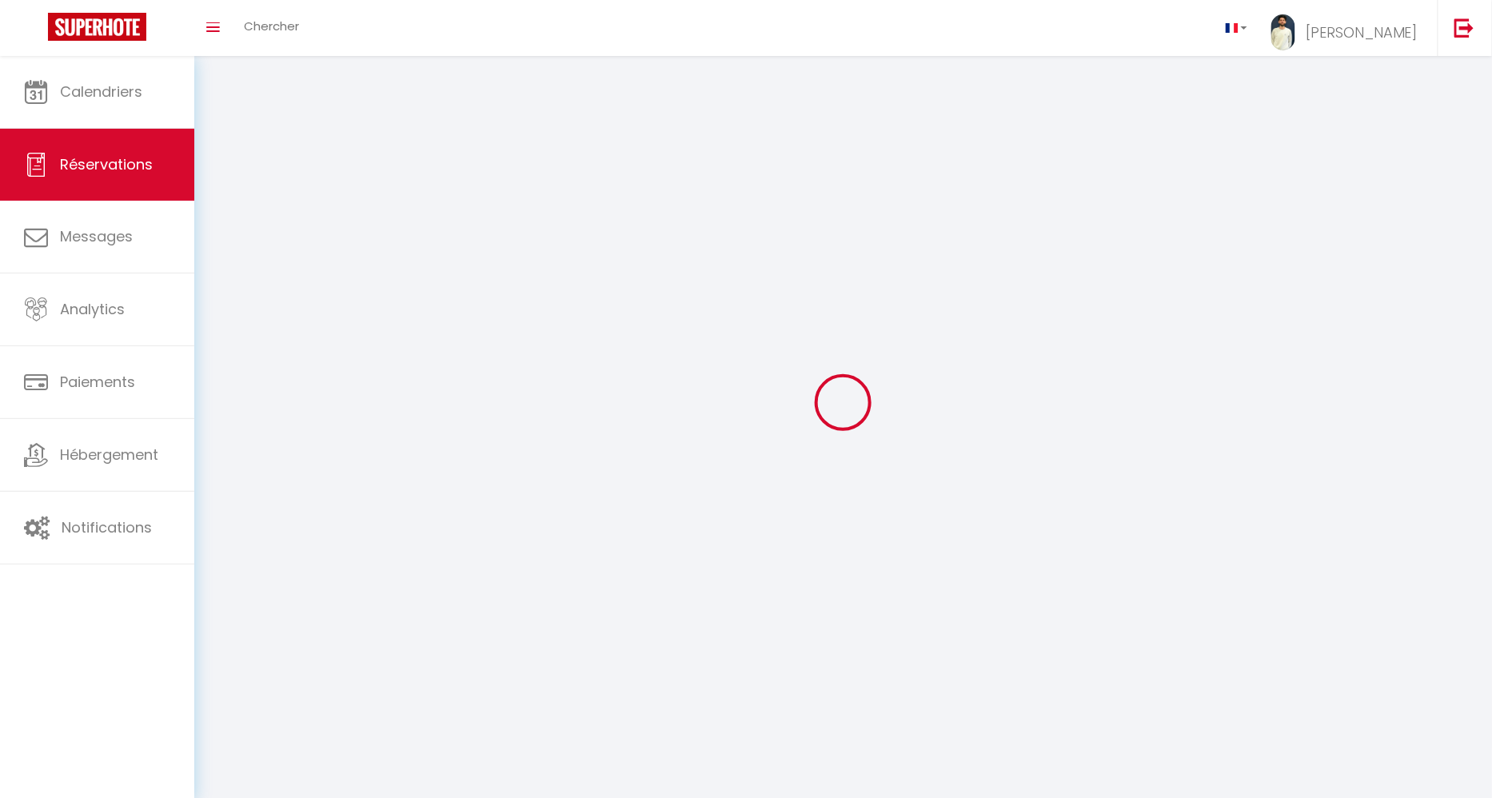
select select
checkbox input "false"
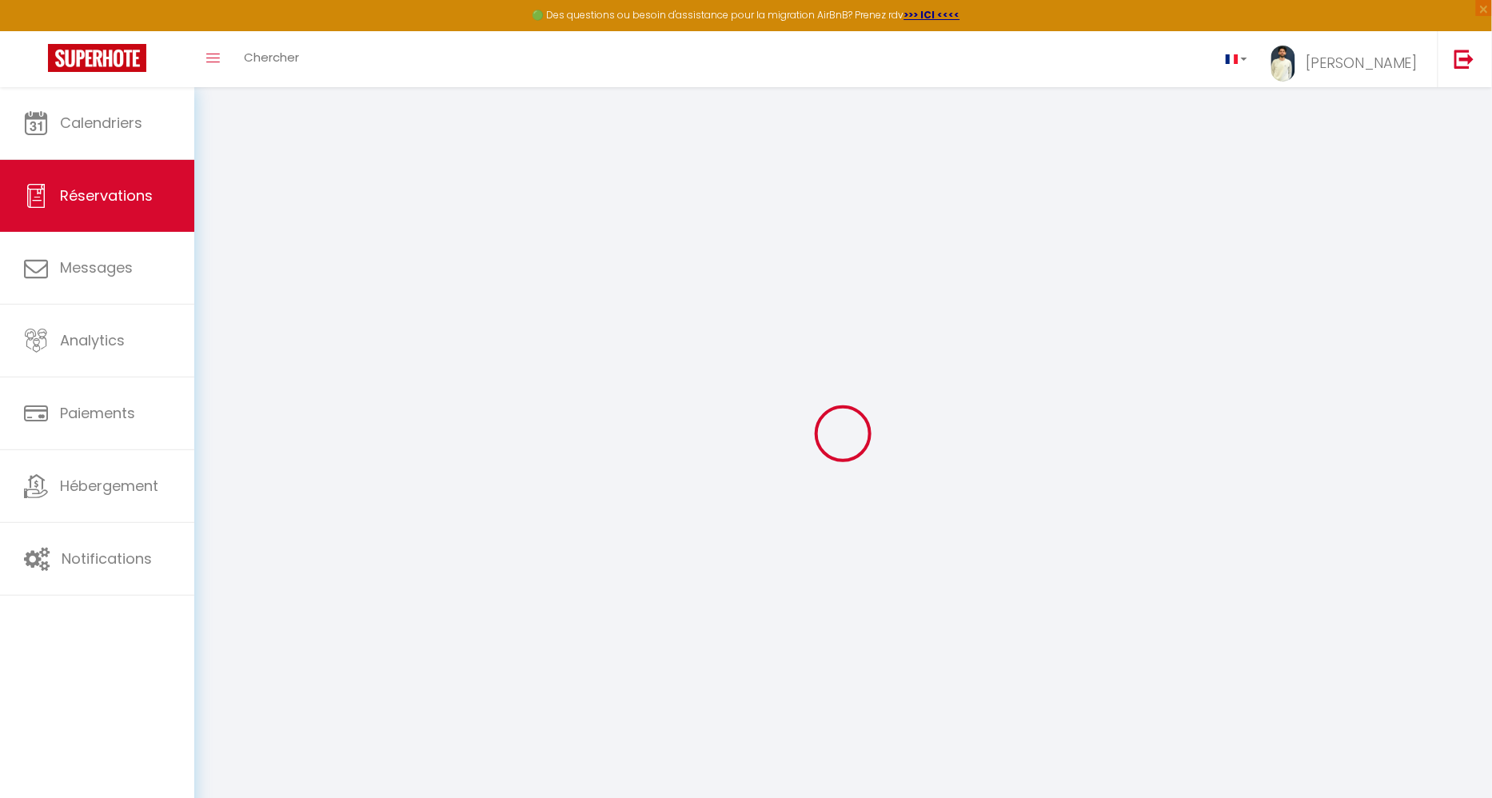
select select
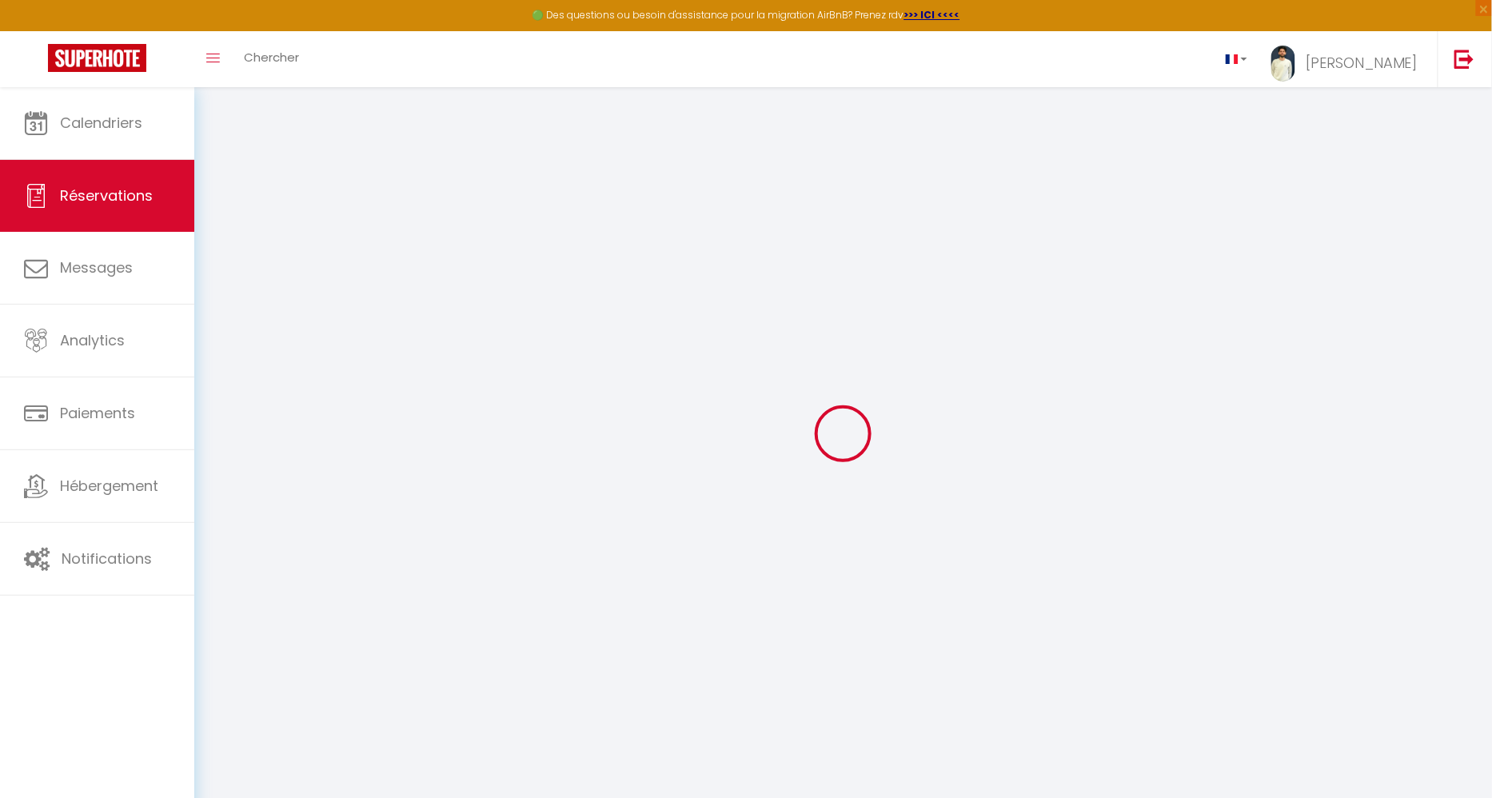
select select
checkbox input "false"
select select
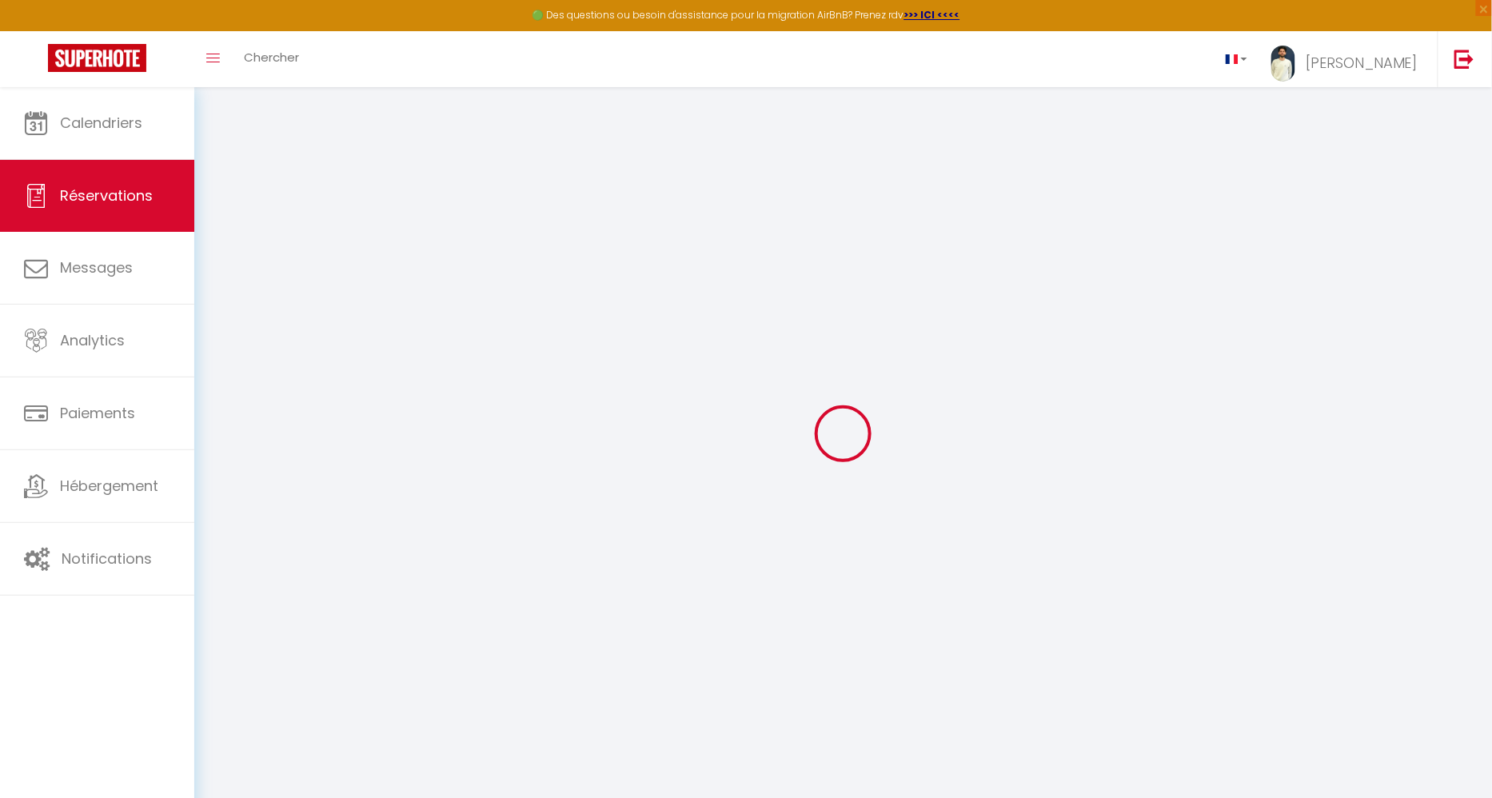
select select
checkbox input "false"
select select
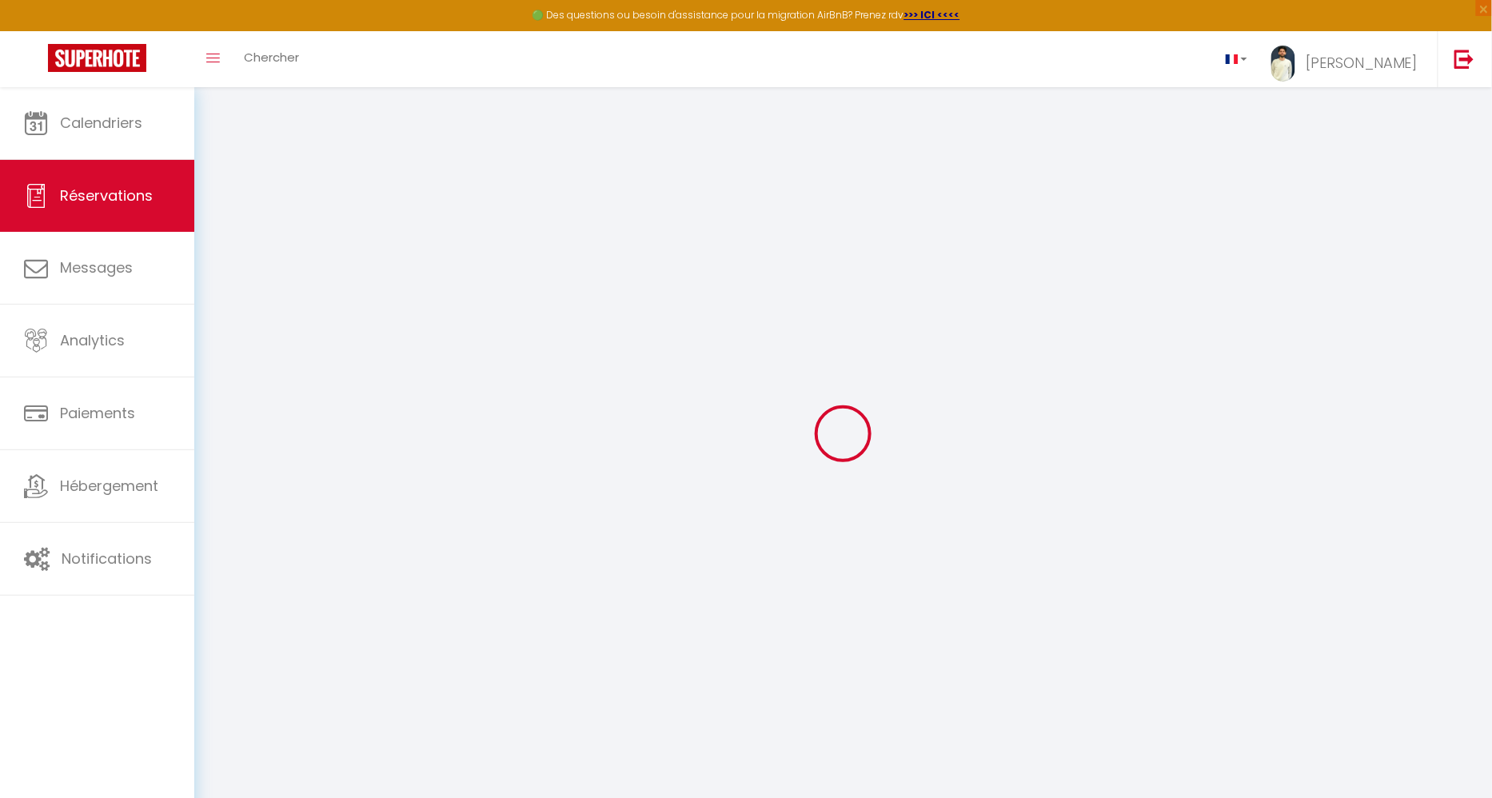
select select
checkbox input "false"
select select
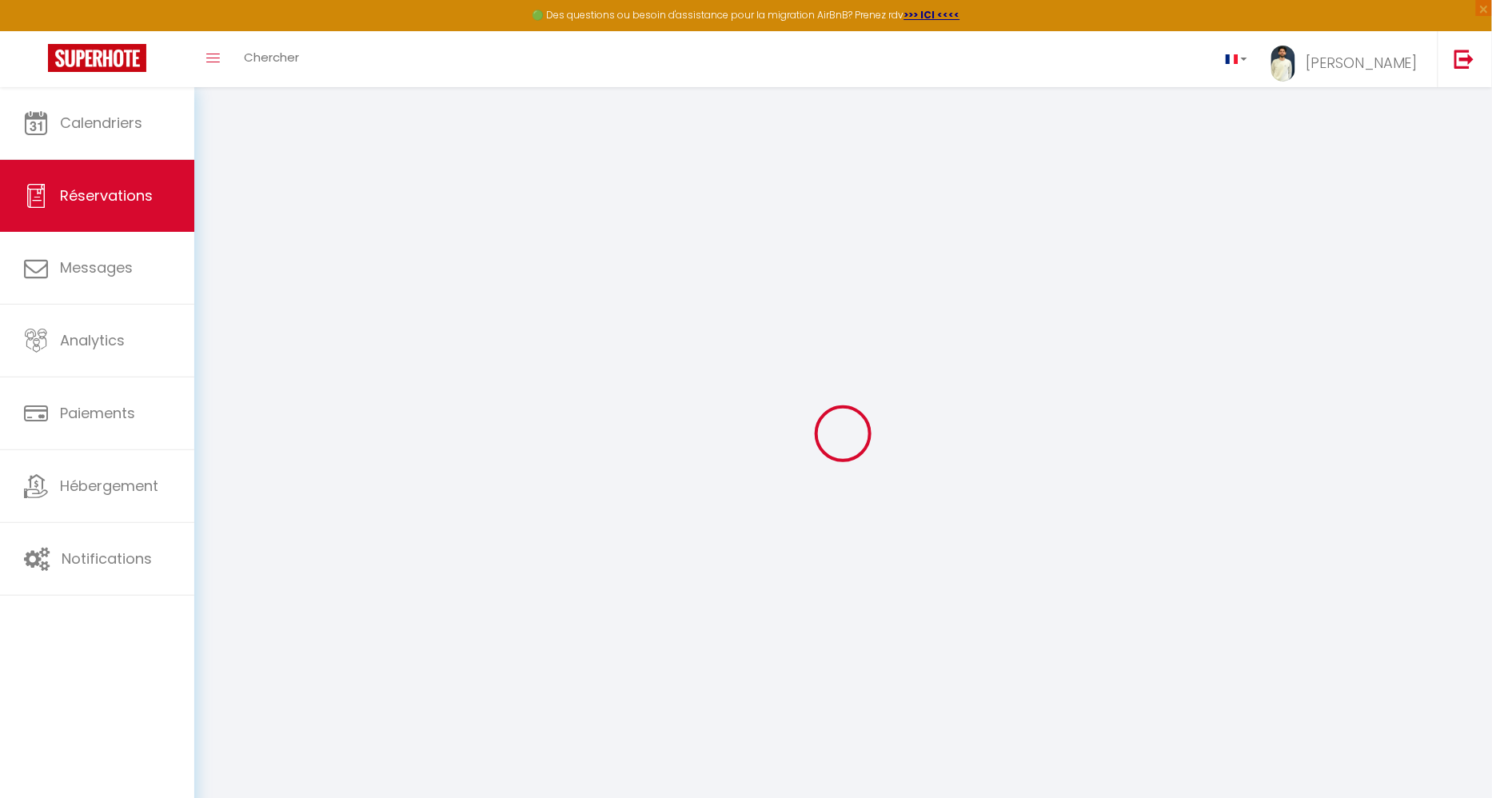
select select
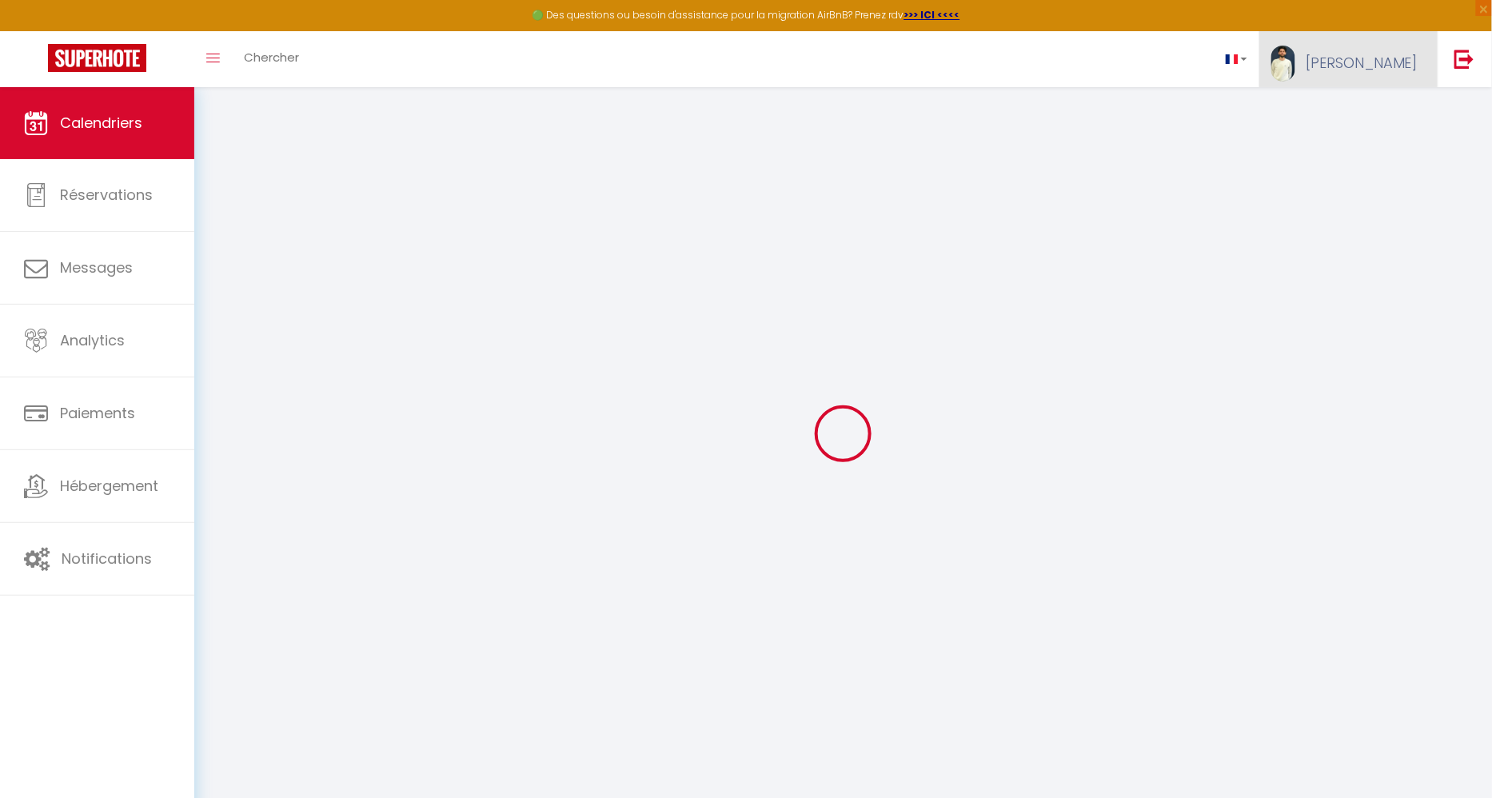
click at [1377, 64] on span "[PERSON_NAME]" at bounding box center [1361, 63] width 112 height 20
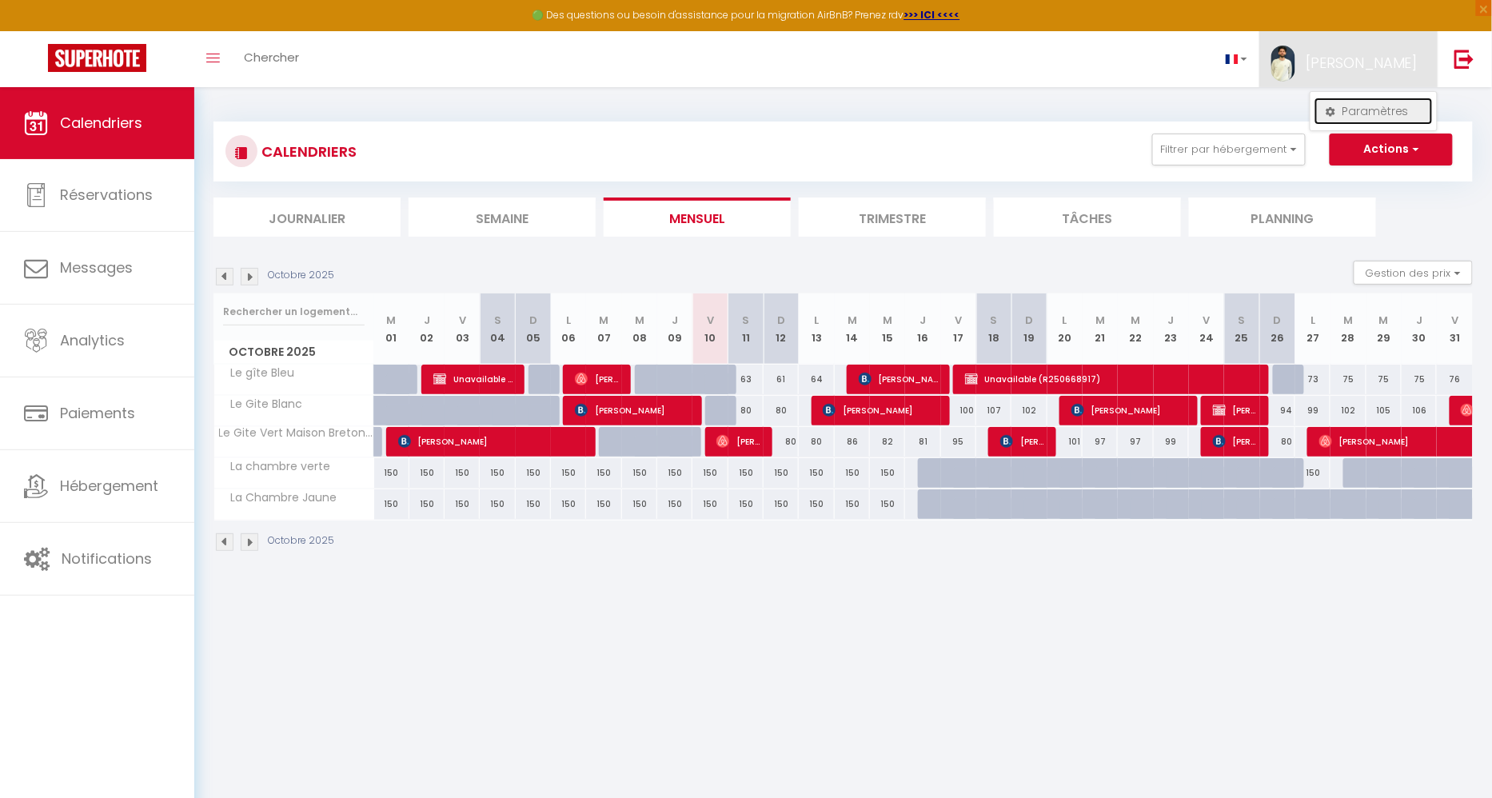
click at [1377, 105] on link "Paramètres" at bounding box center [1373, 111] width 118 height 27
select select
select select "28"
select select "fr"
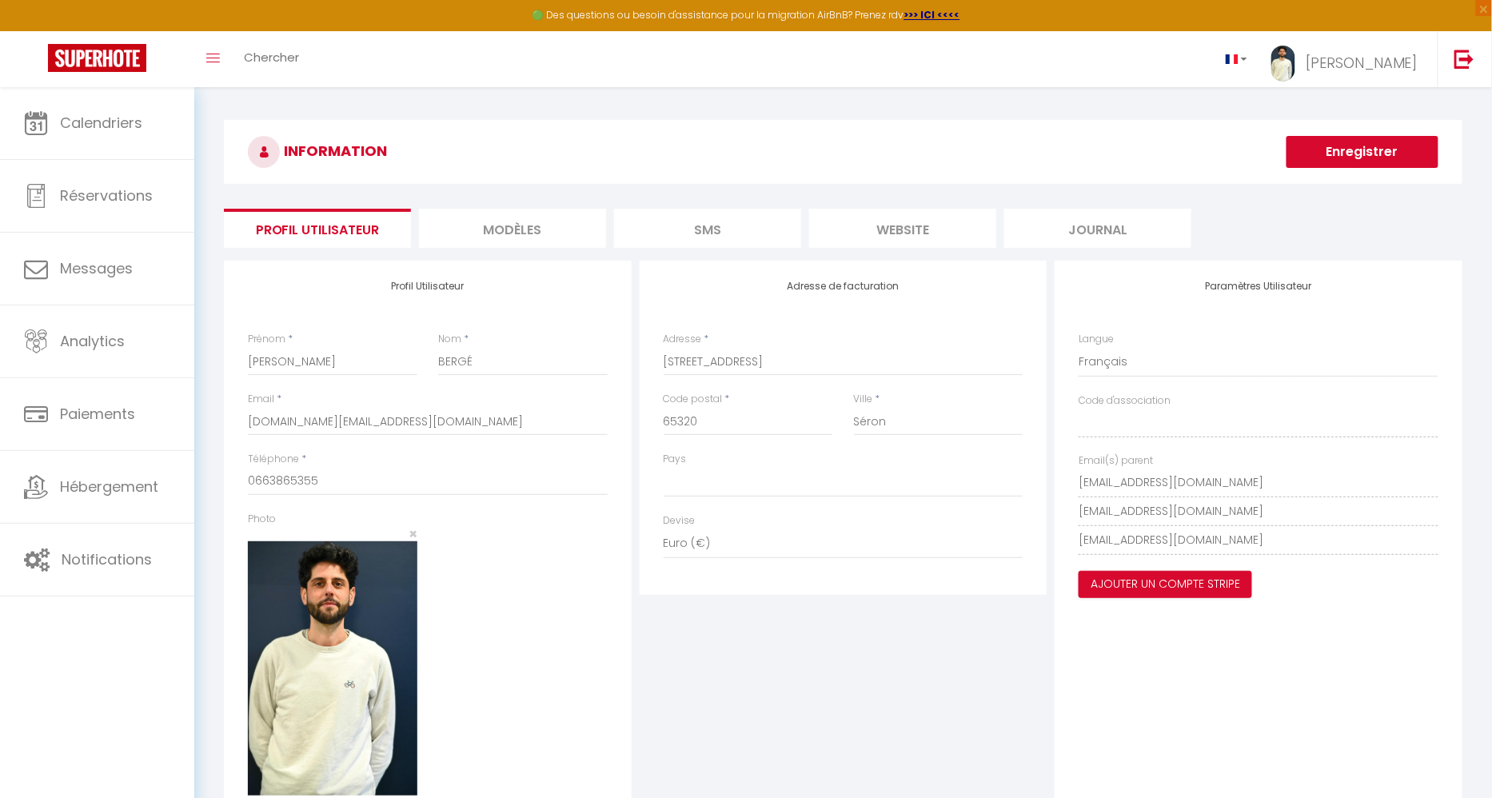
click at [895, 240] on li "website" at bounding box center [902, 228] width 187 height 39
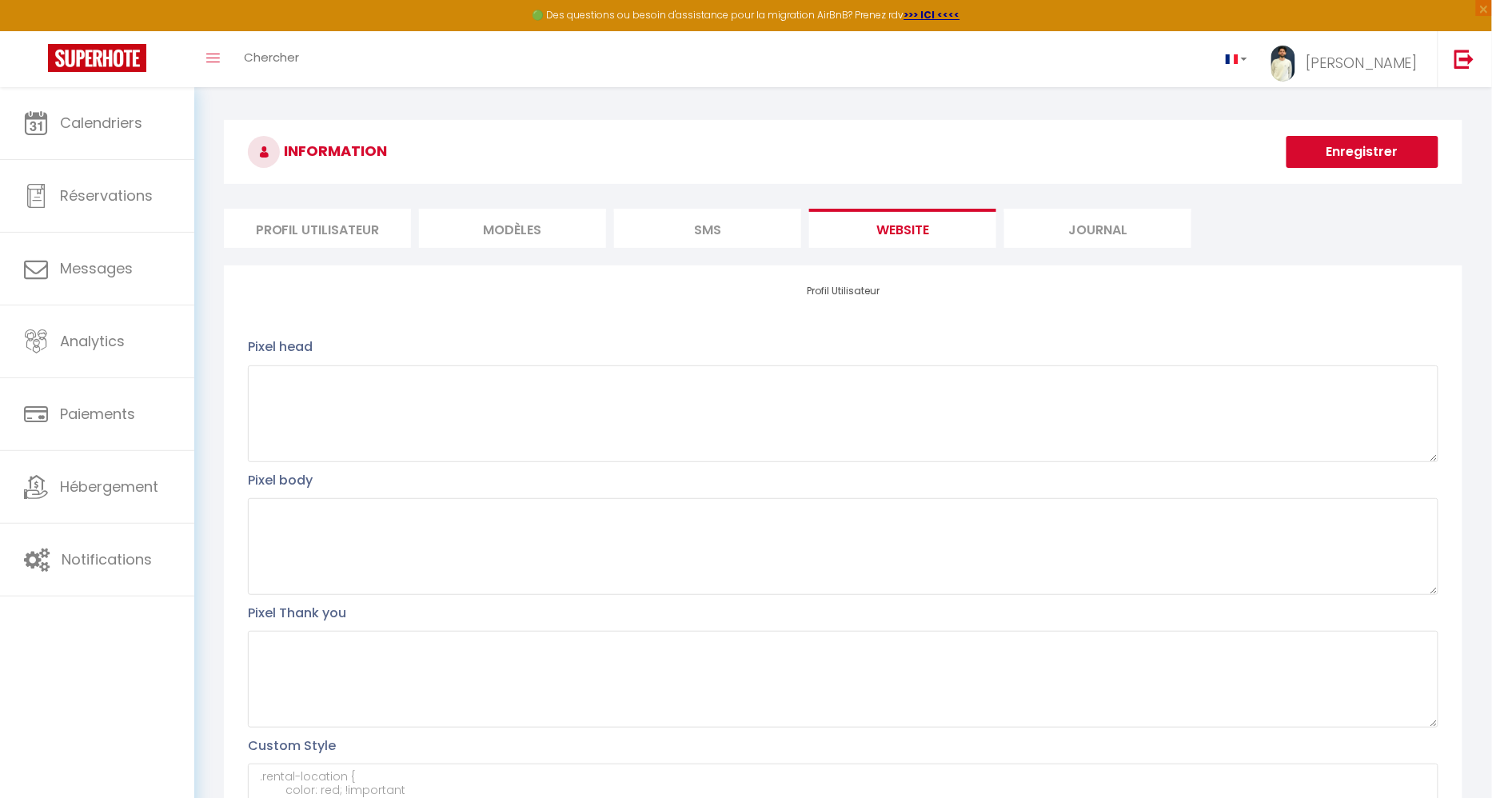
click at [333, 233] on li "Profil Utilisateur" at bounding box center [317, 228] width 187 height 39
select select
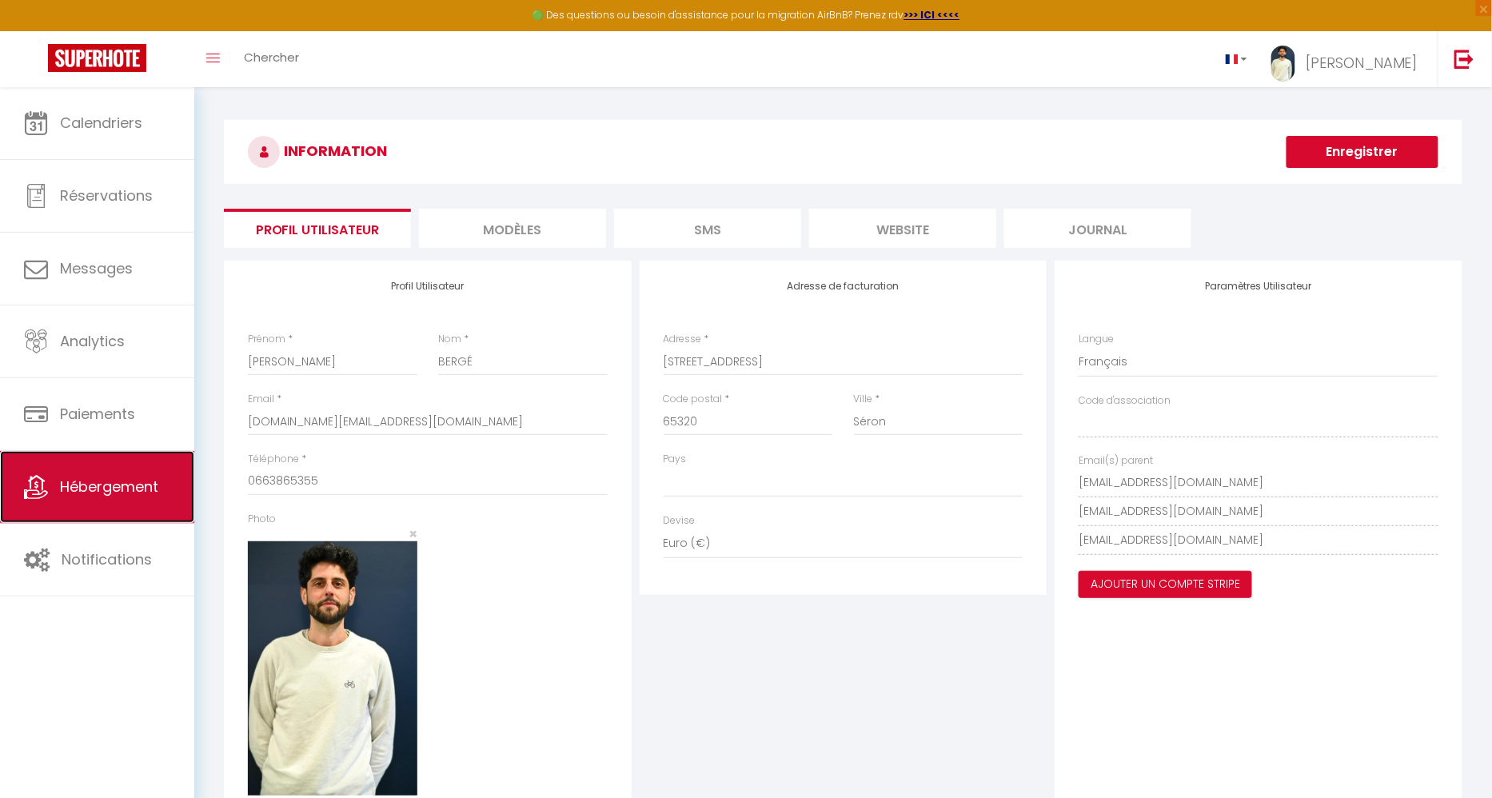
click at [126, 492] on span "Hébergement" at bounding box center [109, 486] width 98 height 20
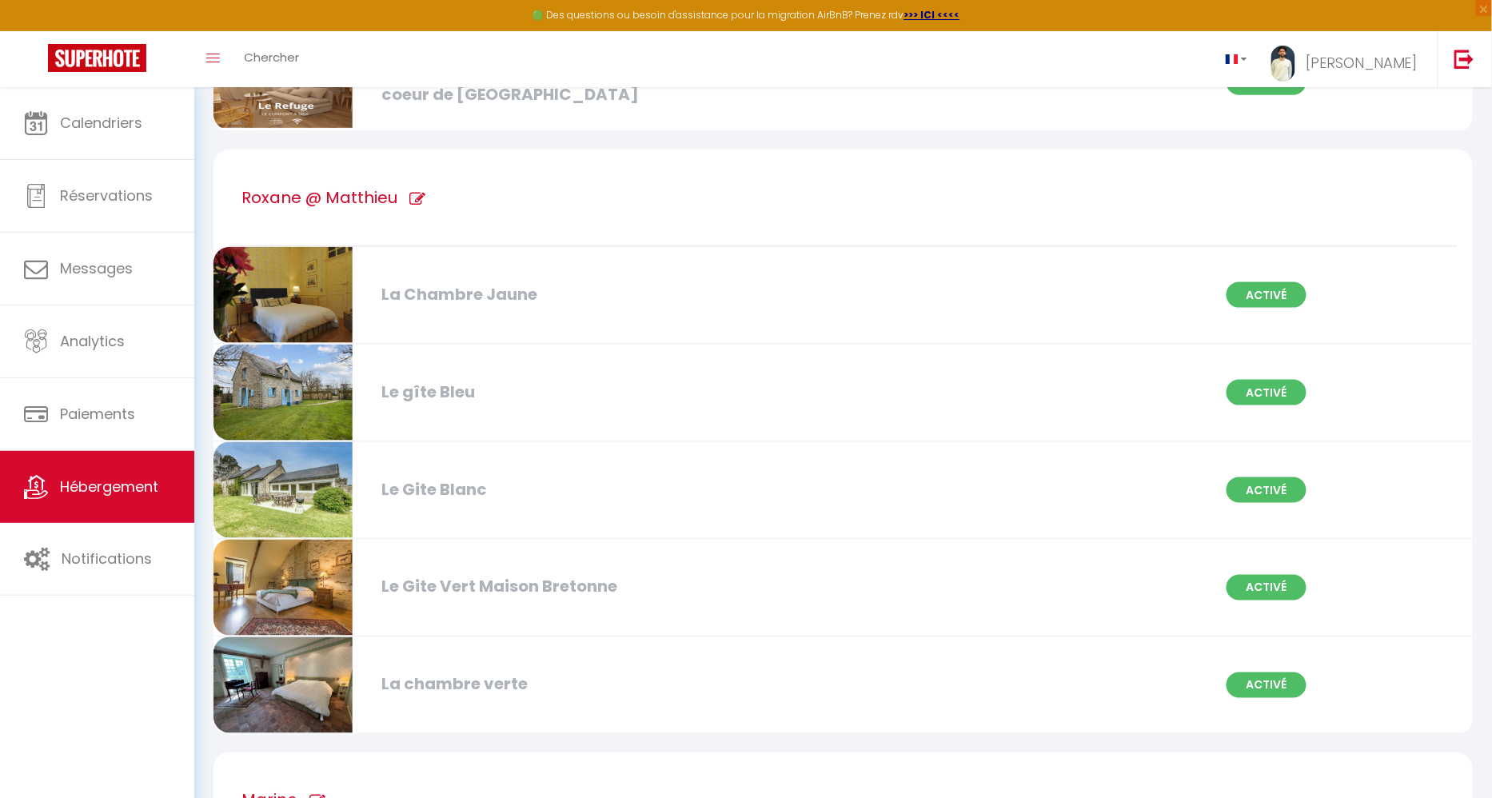
scroll to position [574, 0]
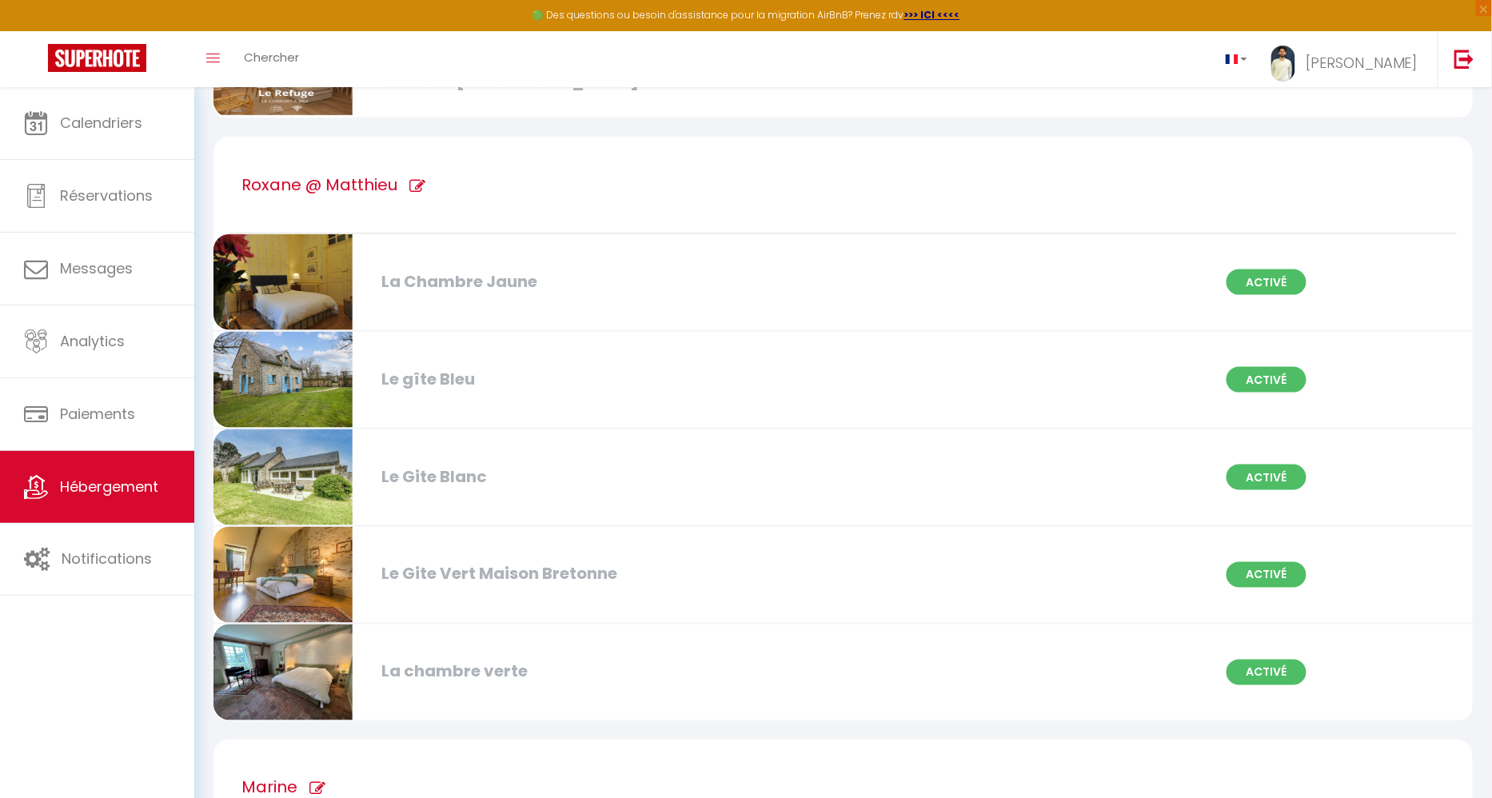
click at [555, 464] on div "Le Gite Blanc" at bounding box center [575, 476] width 405 height 25
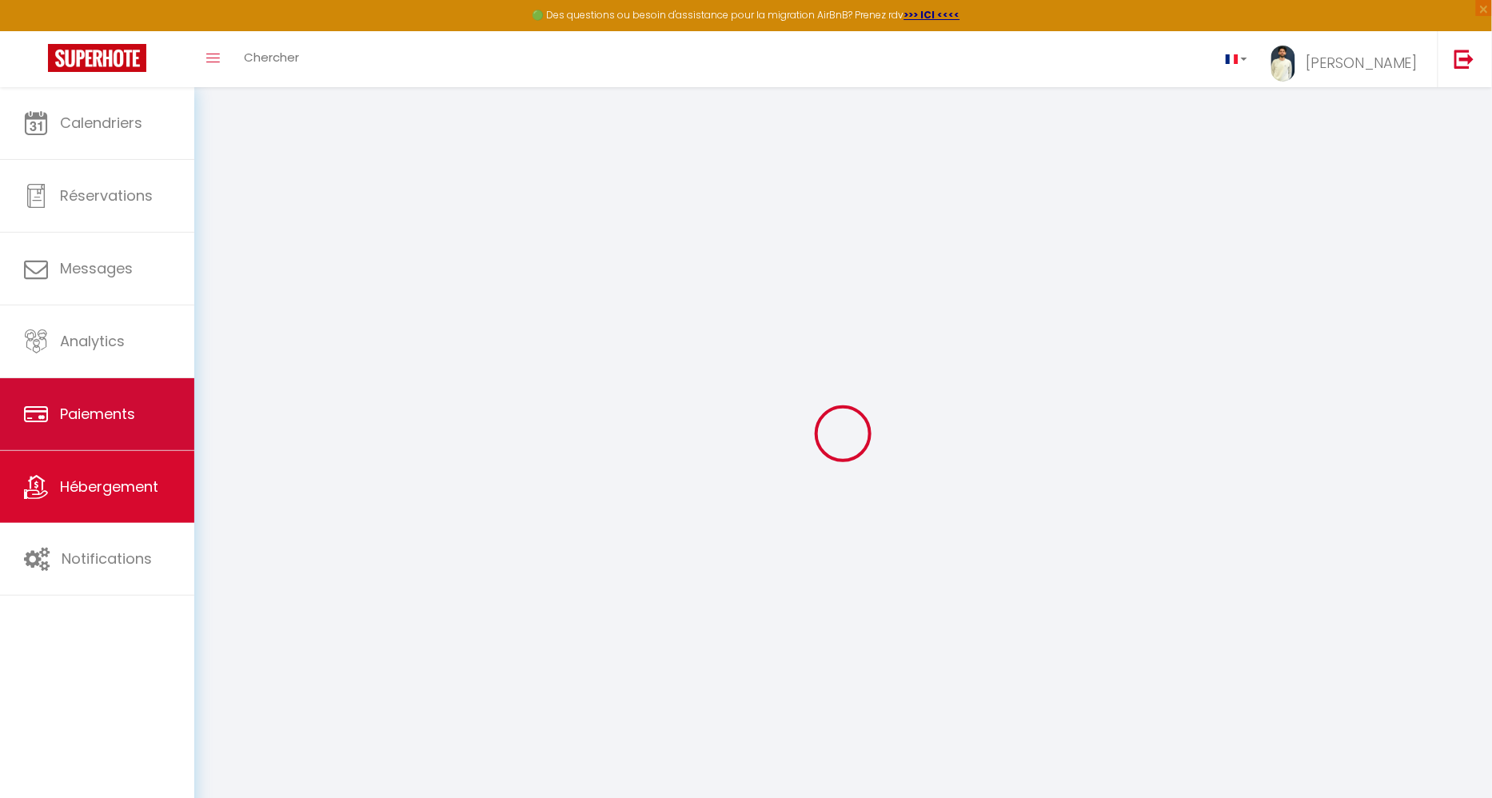
select select
checkbox input "false"
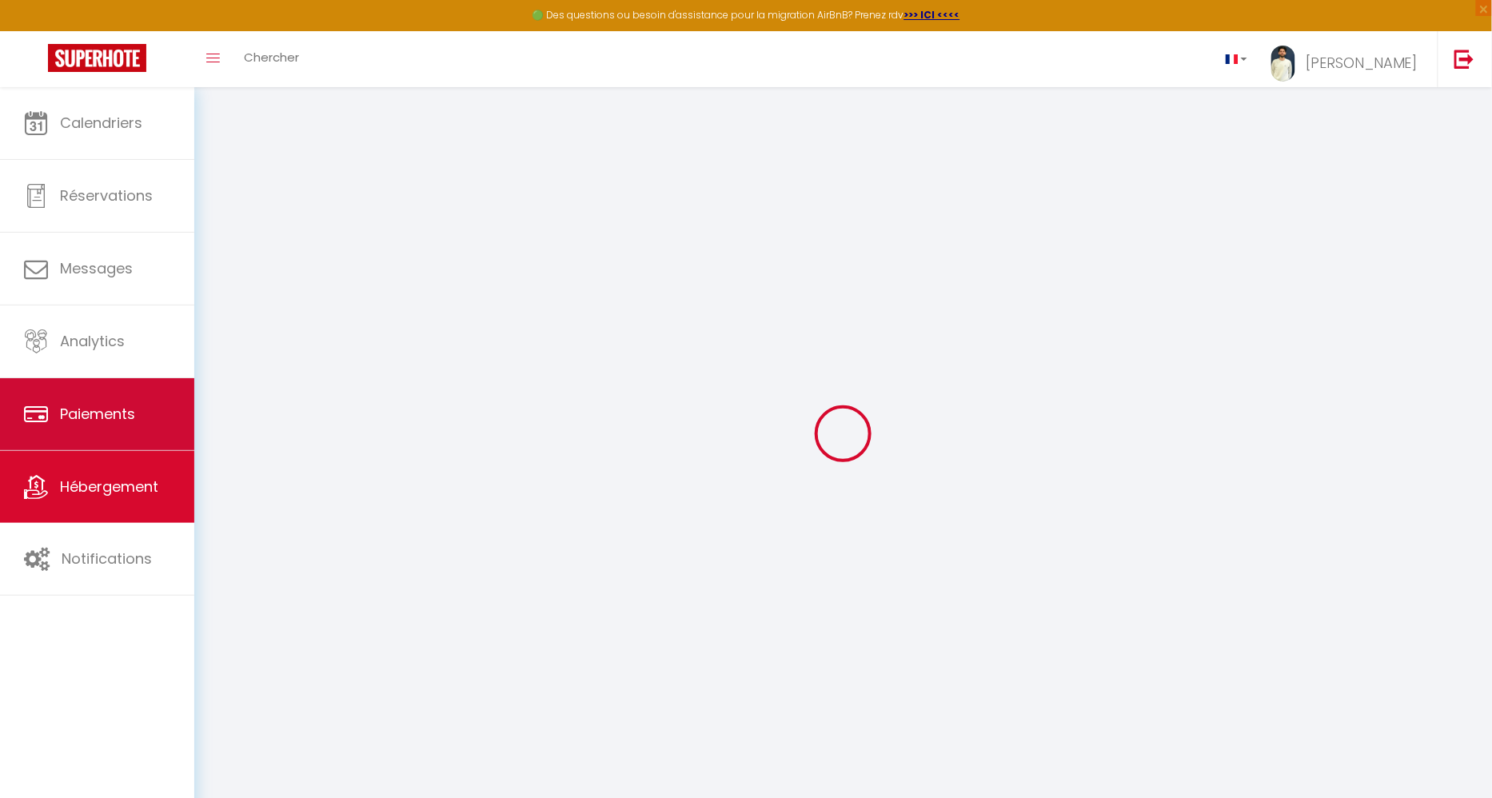
select select
select select "16:00"
select select "00:00"
select select "10:00"
select select "30"
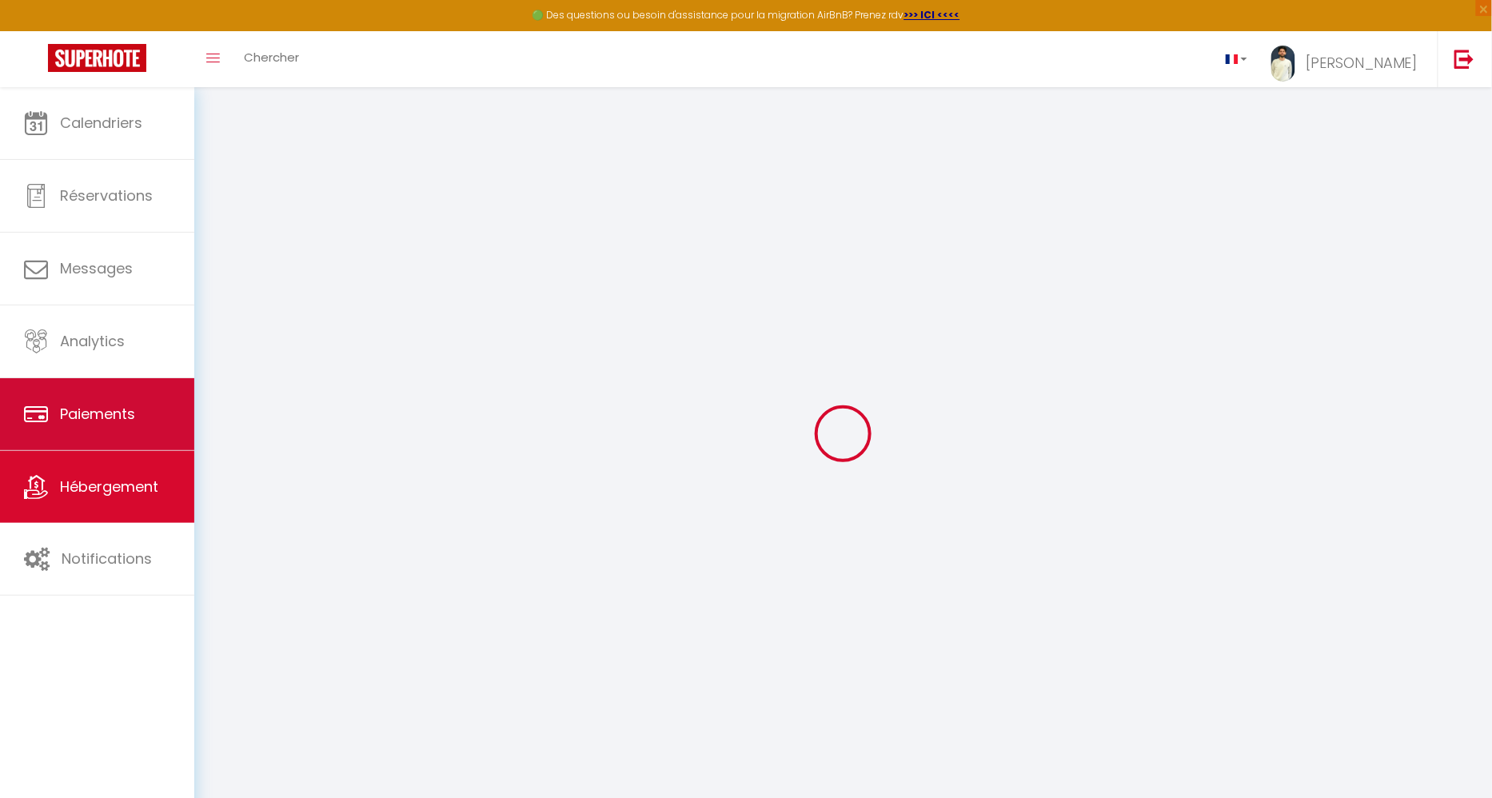
select select "120"
select select "12:00"
select select
checkbox input "false"
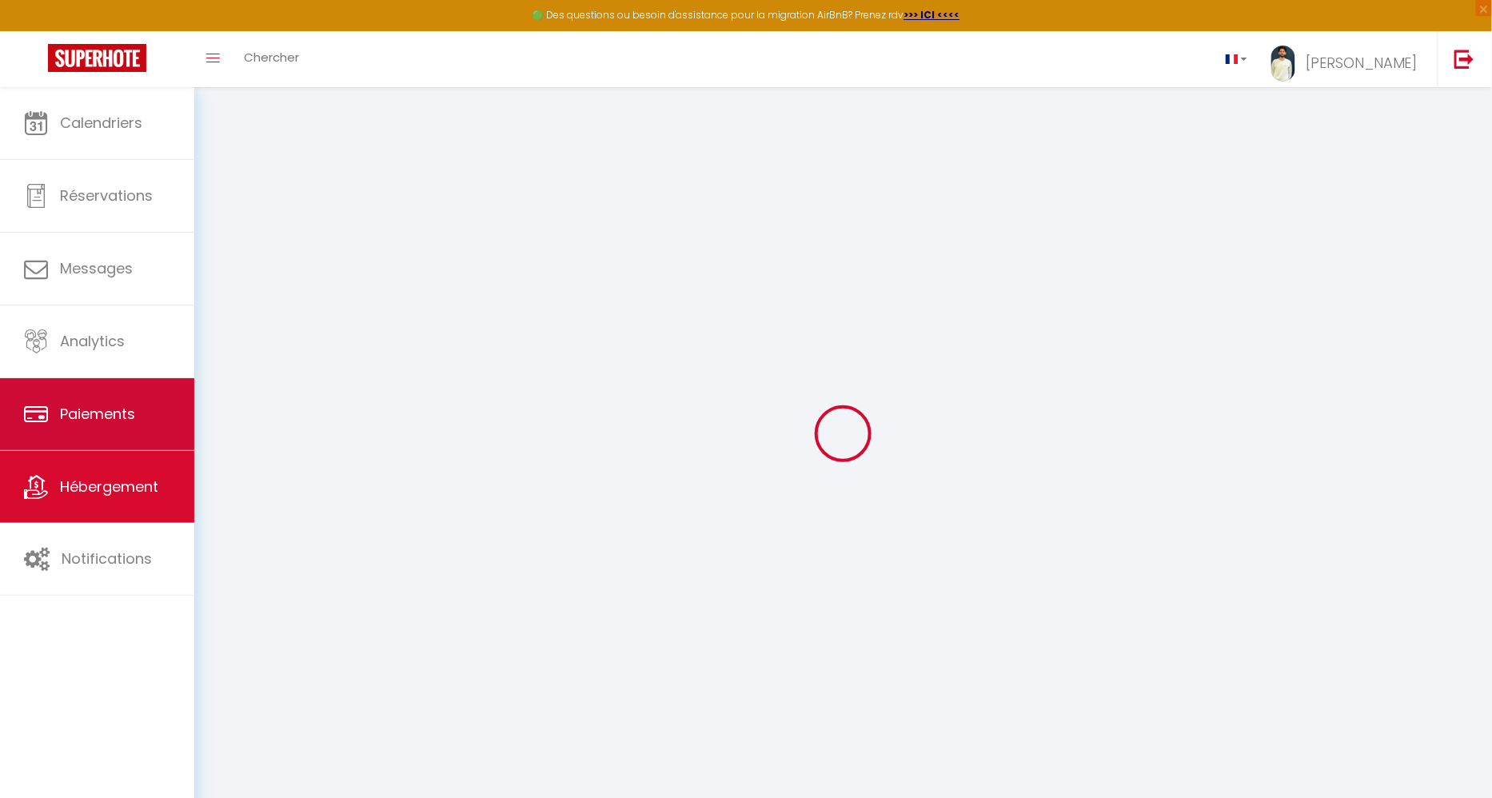
checkbox input "false"
select select
checkbox input "false"
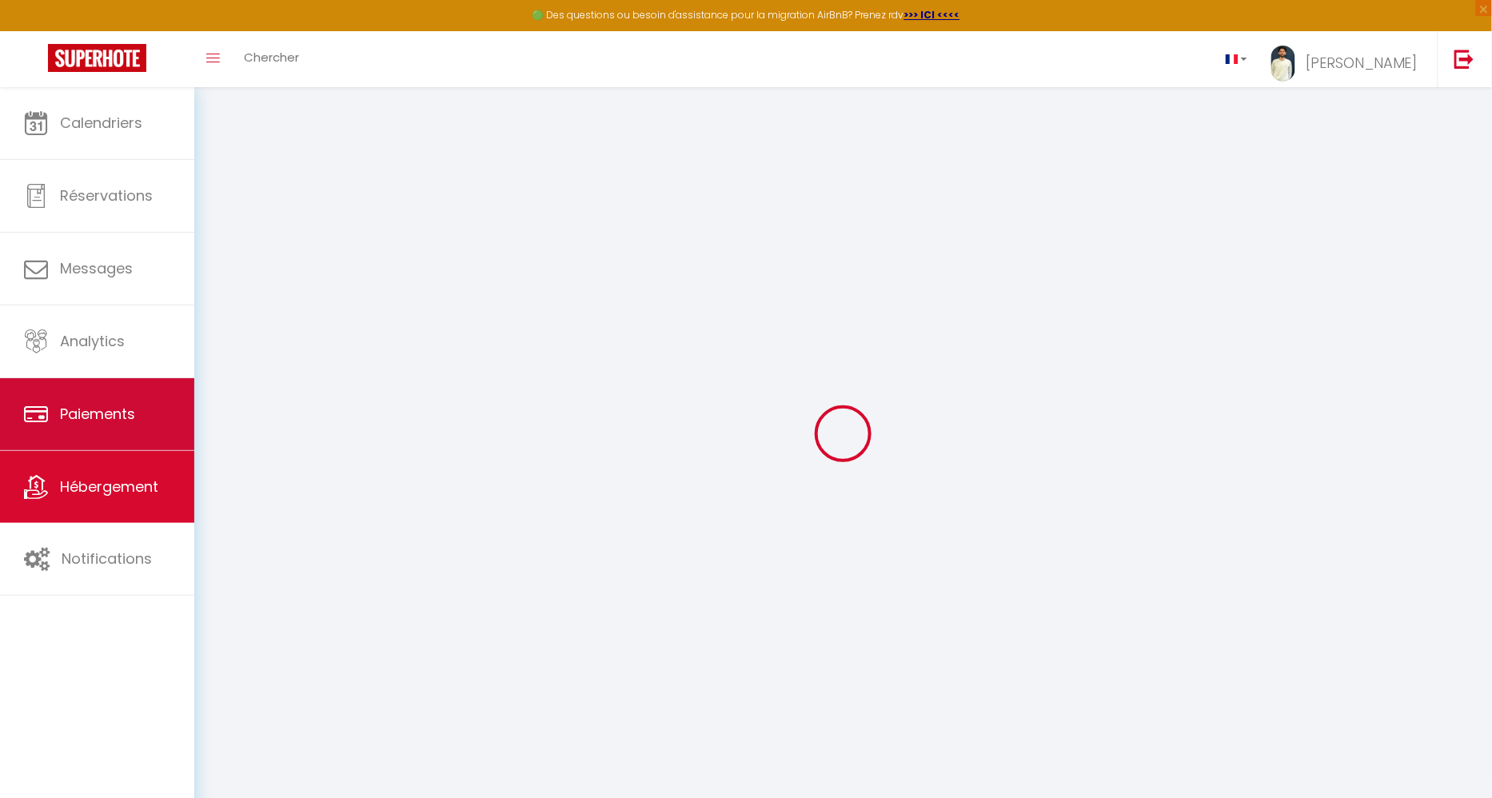
checkbox input "false"
select select
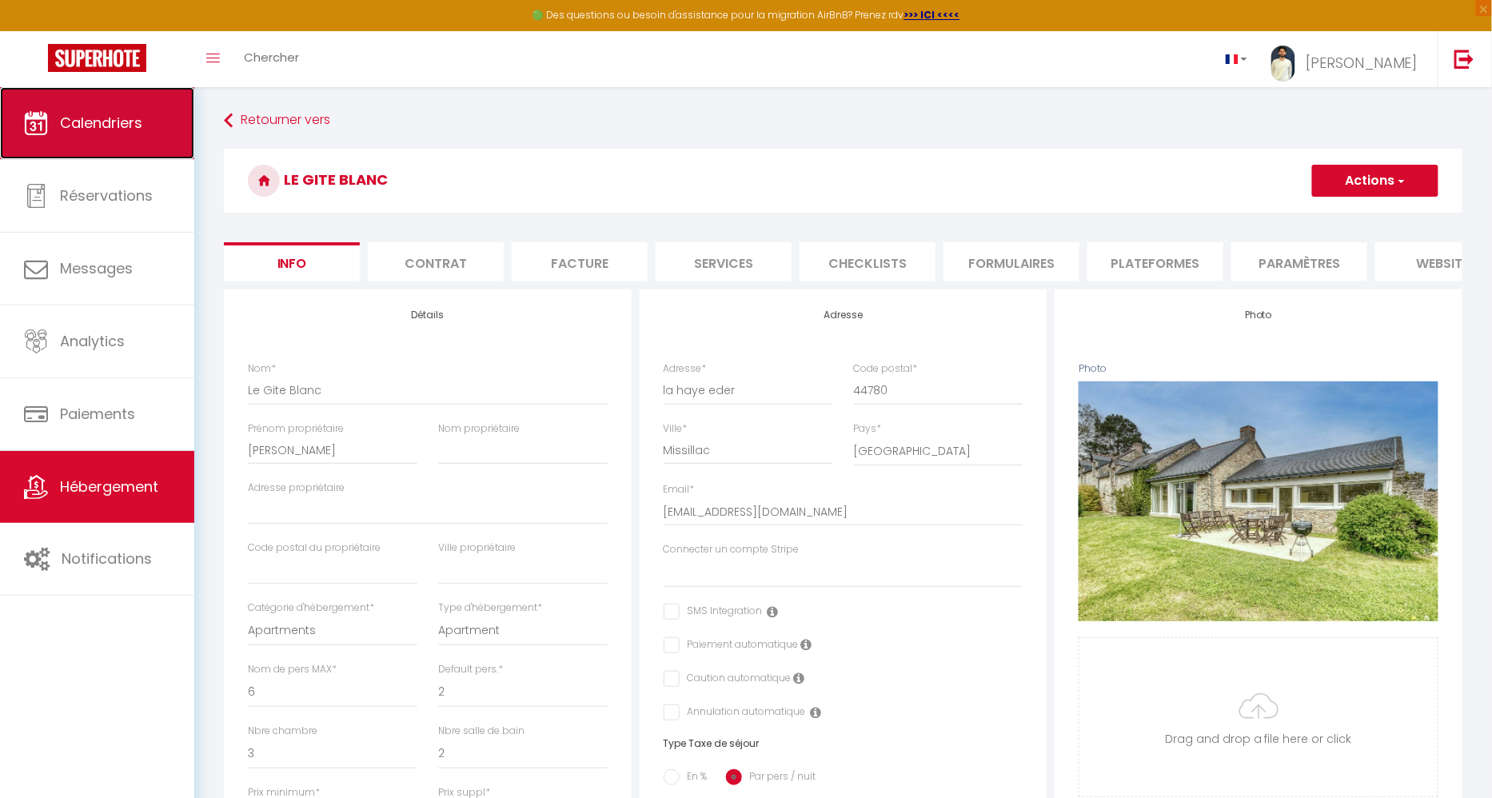
click at [90, 137] on link "Calendriers" at bounding box center [97, 123] width 194 height 72
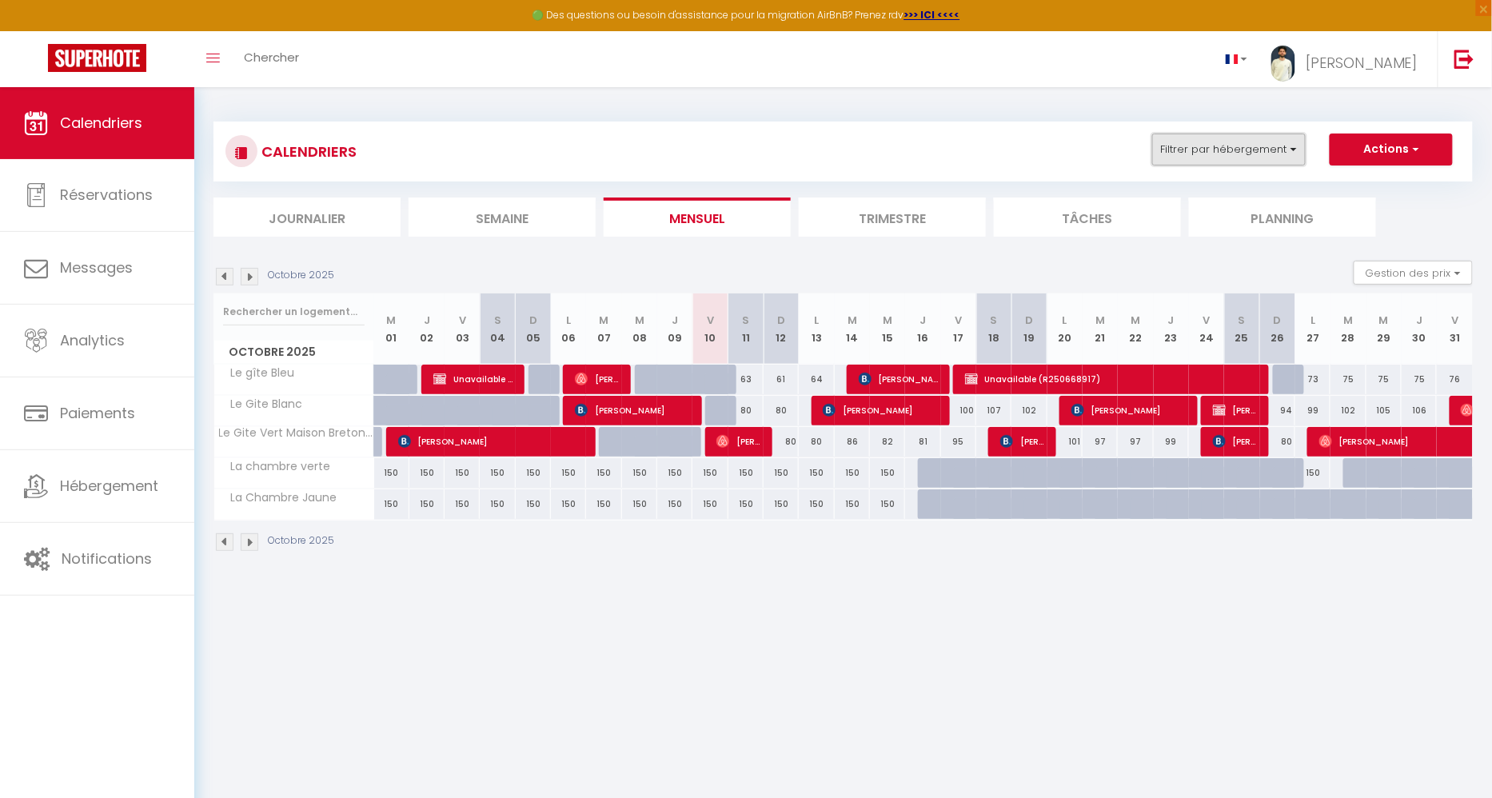
click at [1204, 145] on button "Filtrer par hébergement" at bounding box center [1228, 150] width 153 height 32
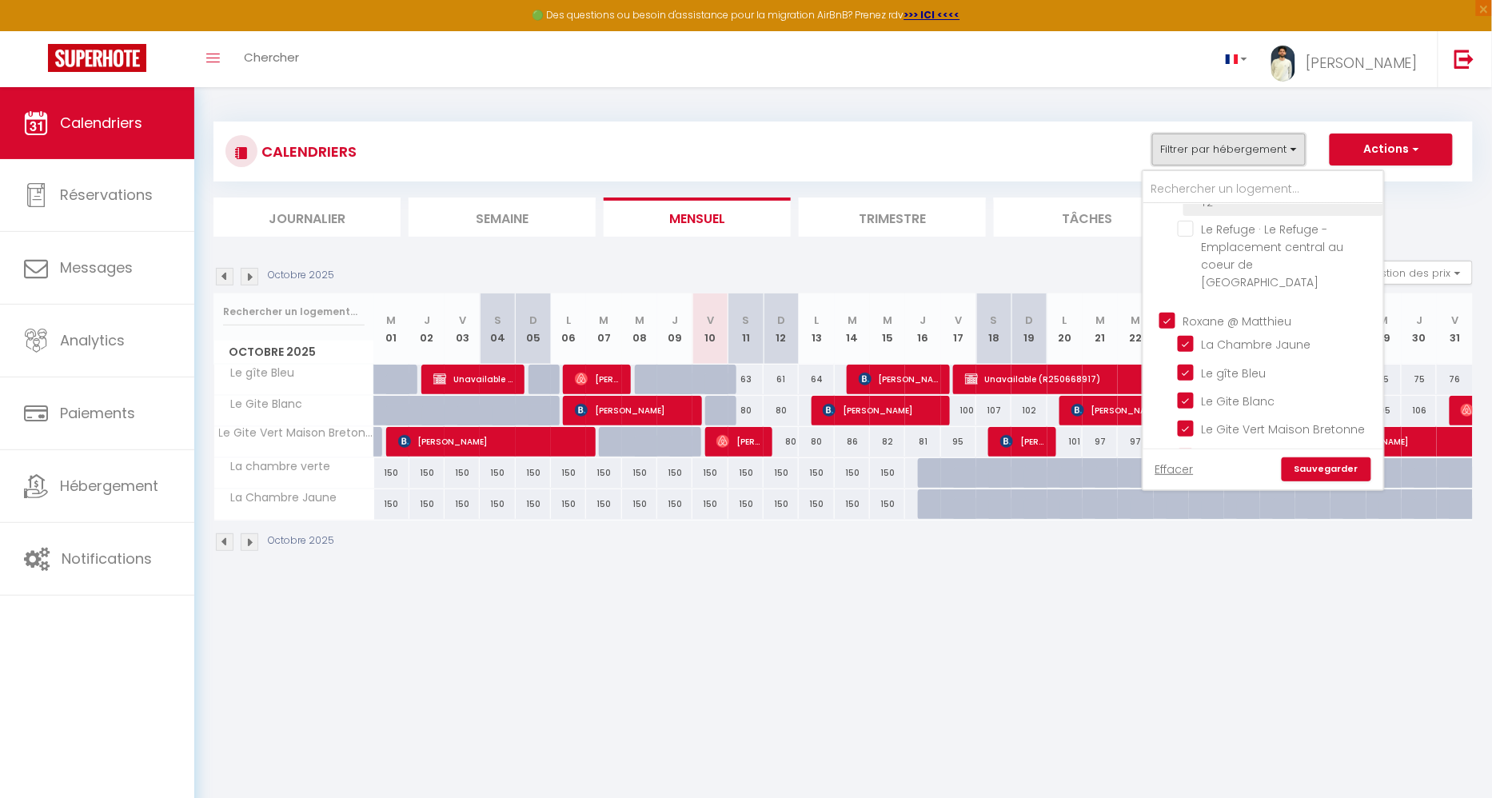
scroll to position [230, 0]
click at [1169, 301] on input "Roxane @ Matthieu" at bounding box center [1279, 309] width 240 height 16
checkbox input "false"
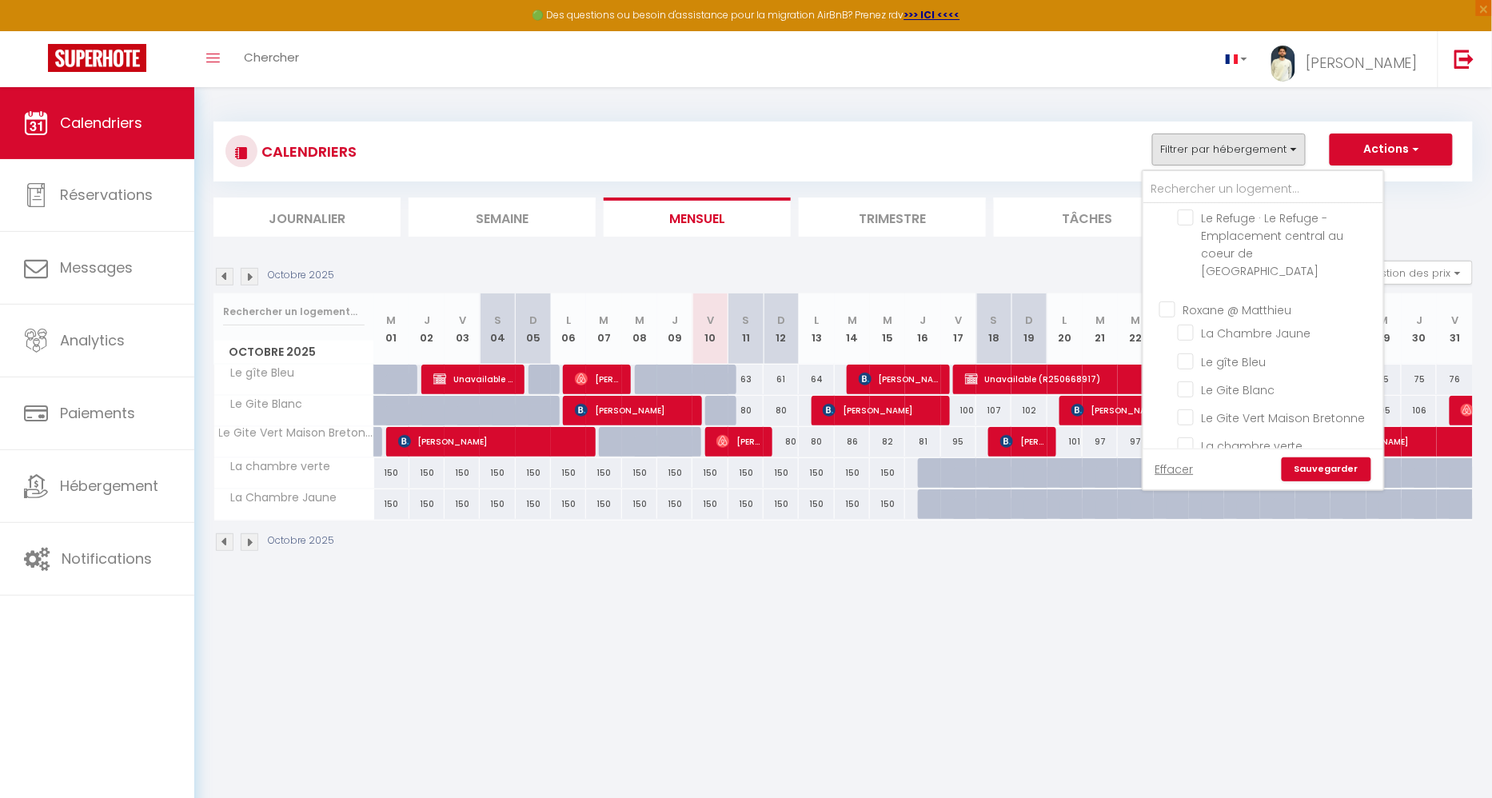
checkbox input "false"
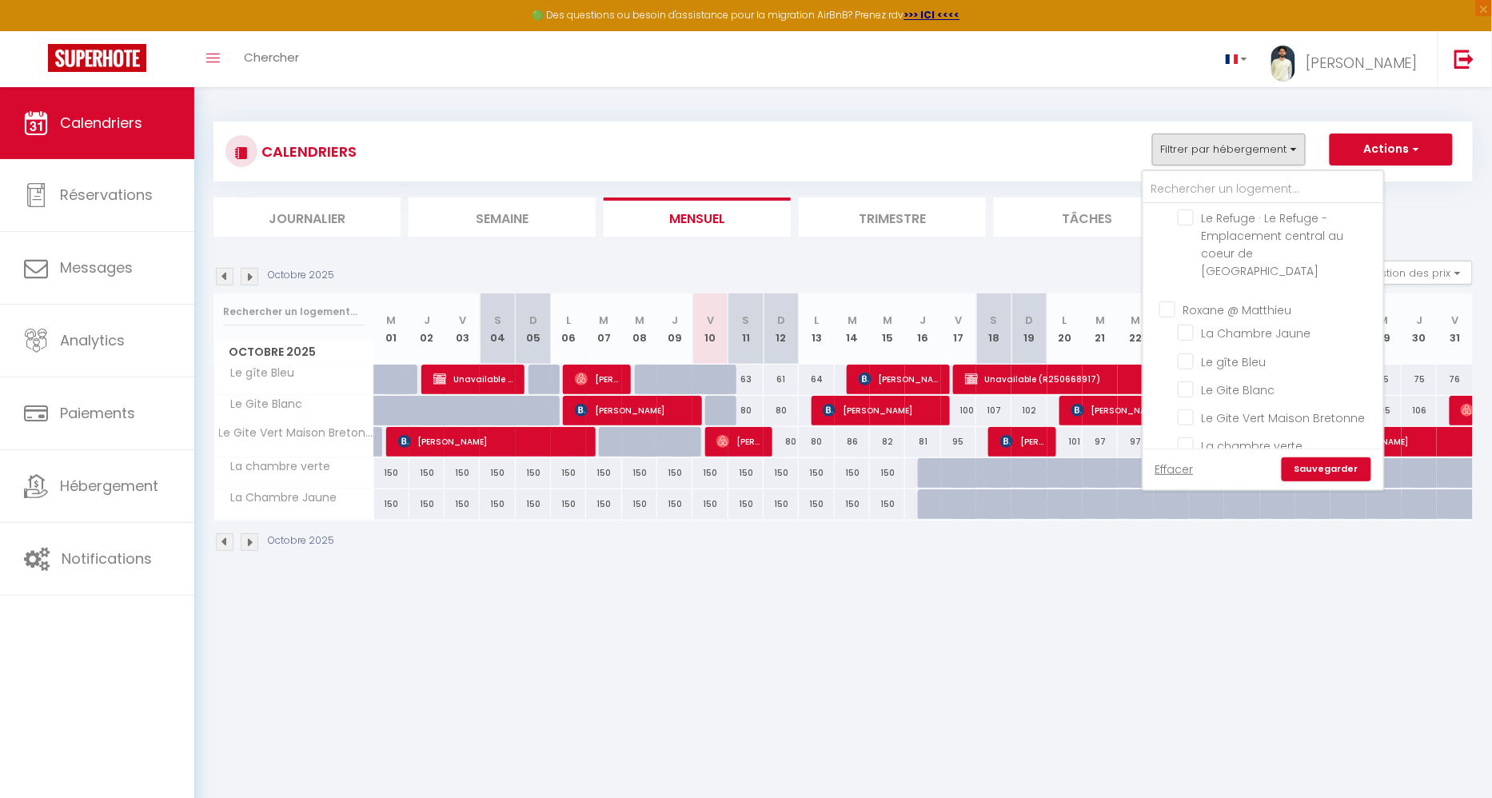
checkbox input "false"
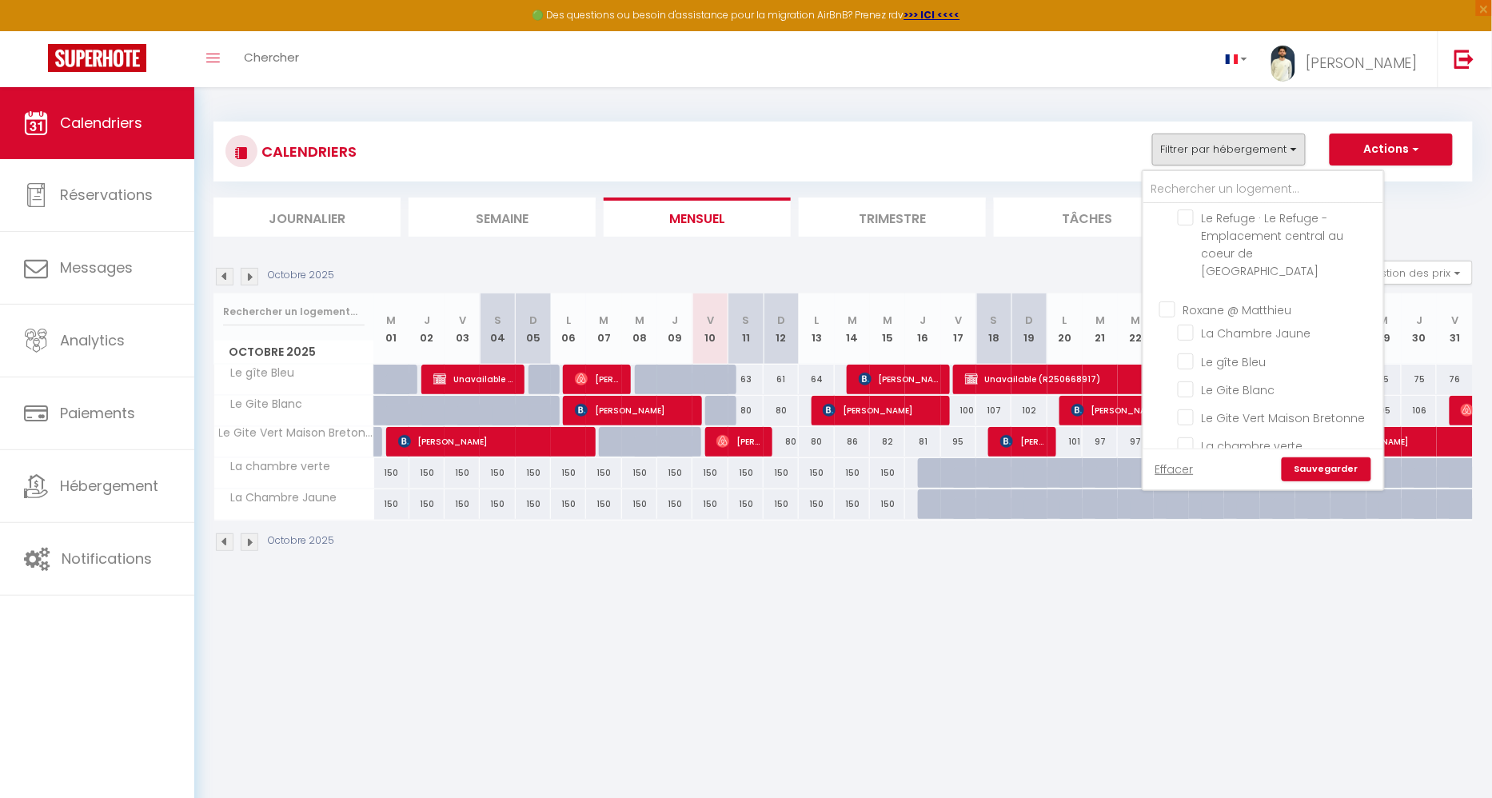
checkbox input "false"
click at [1194, 381] on input "Le Gite Blanc" at bounding box center [1278, 389] width 200 height 16
checkbox input "true"
click at [1331, 464] on link "Sauvegarder" at bounding box center [1326, 469] width 90 height 24
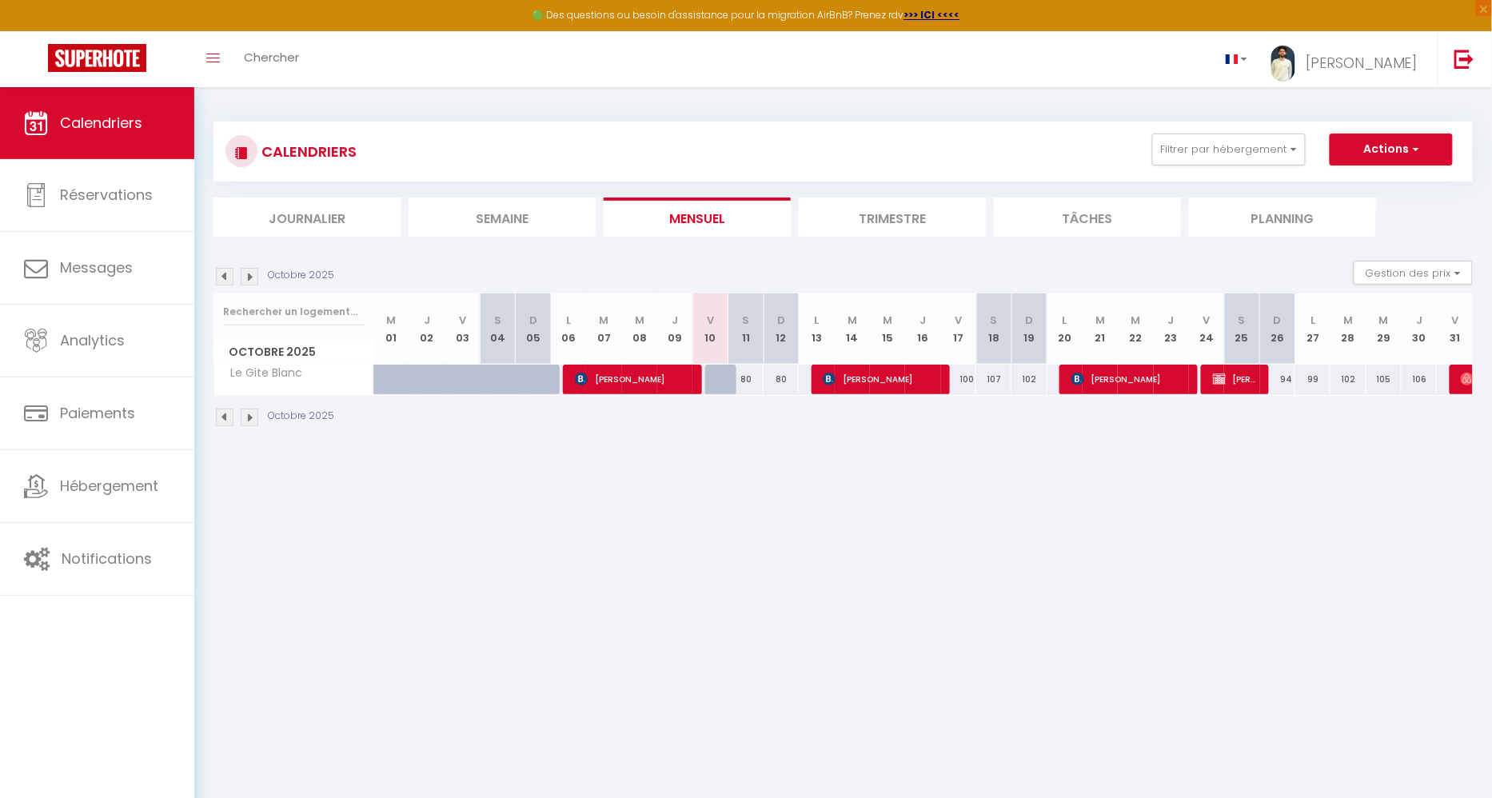
click at [253, 276] on img at bounding box center [250, 277] width 18 height 18
